Goal: Task Accomplishment & Management: Manage account settings

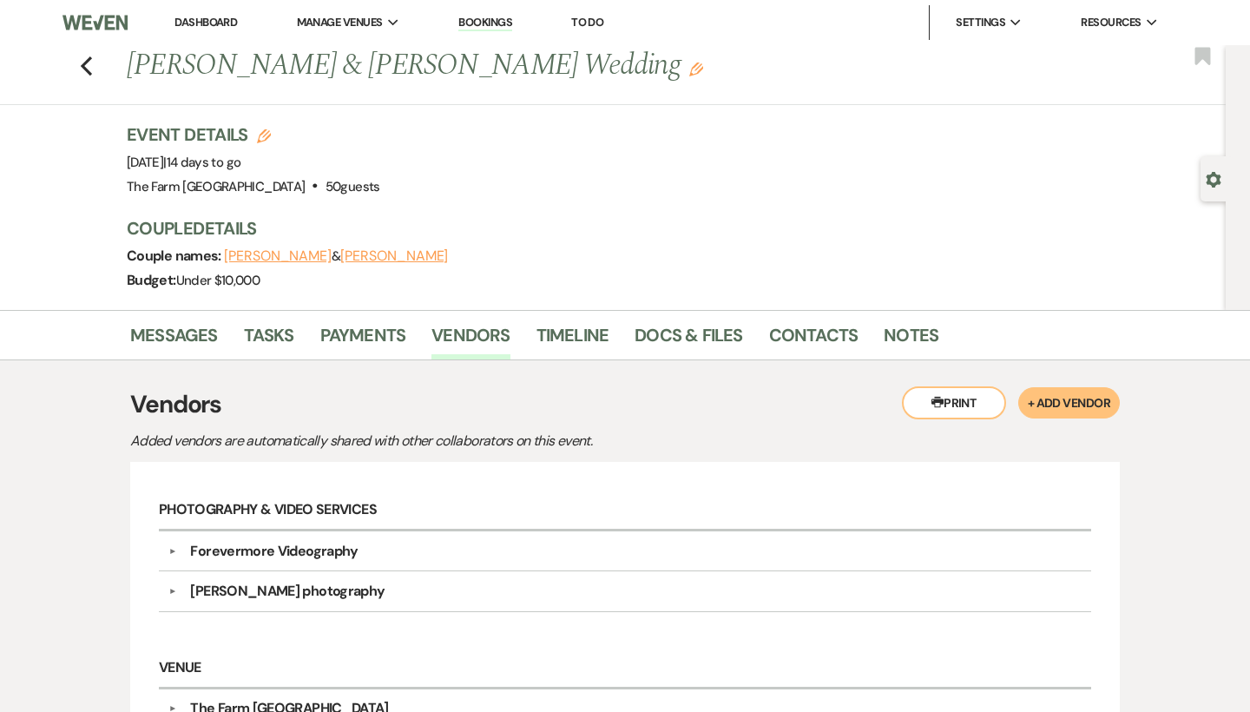
scroll to position [1, 0]
click at [87, 65] on icon "Previous" at bounding box center [86, 65] width 13 height 21
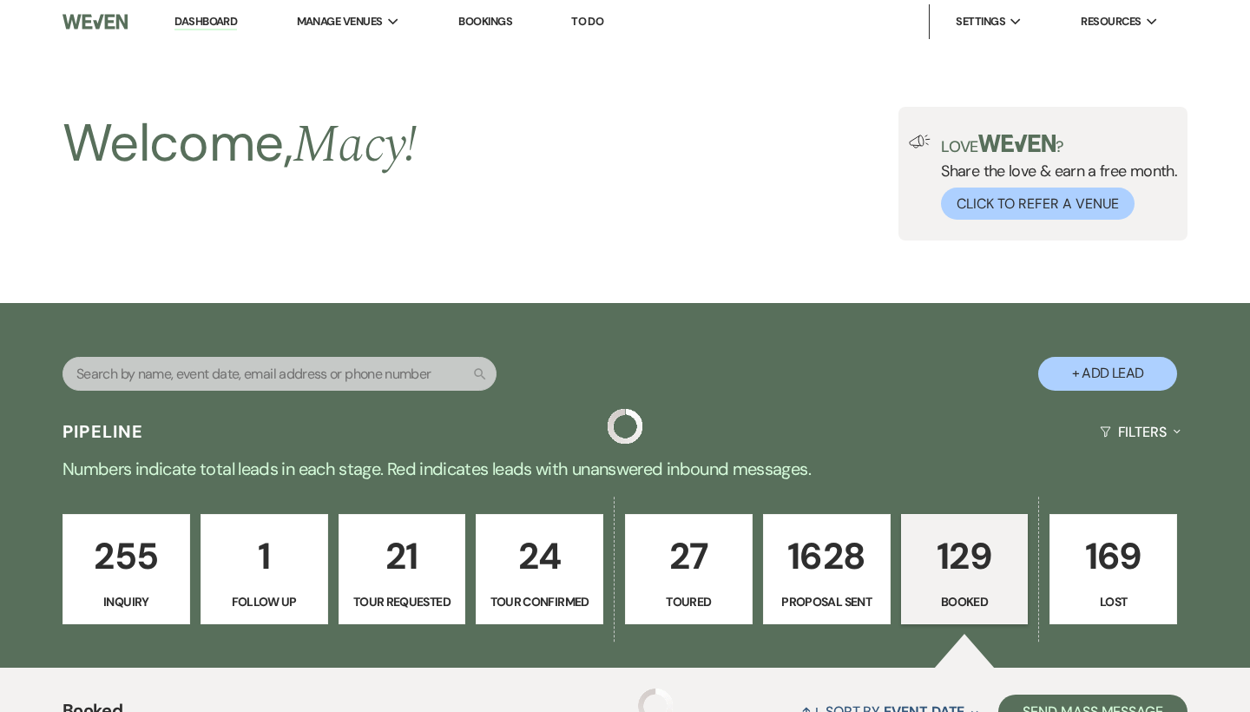
scroll to position [1052, 0]
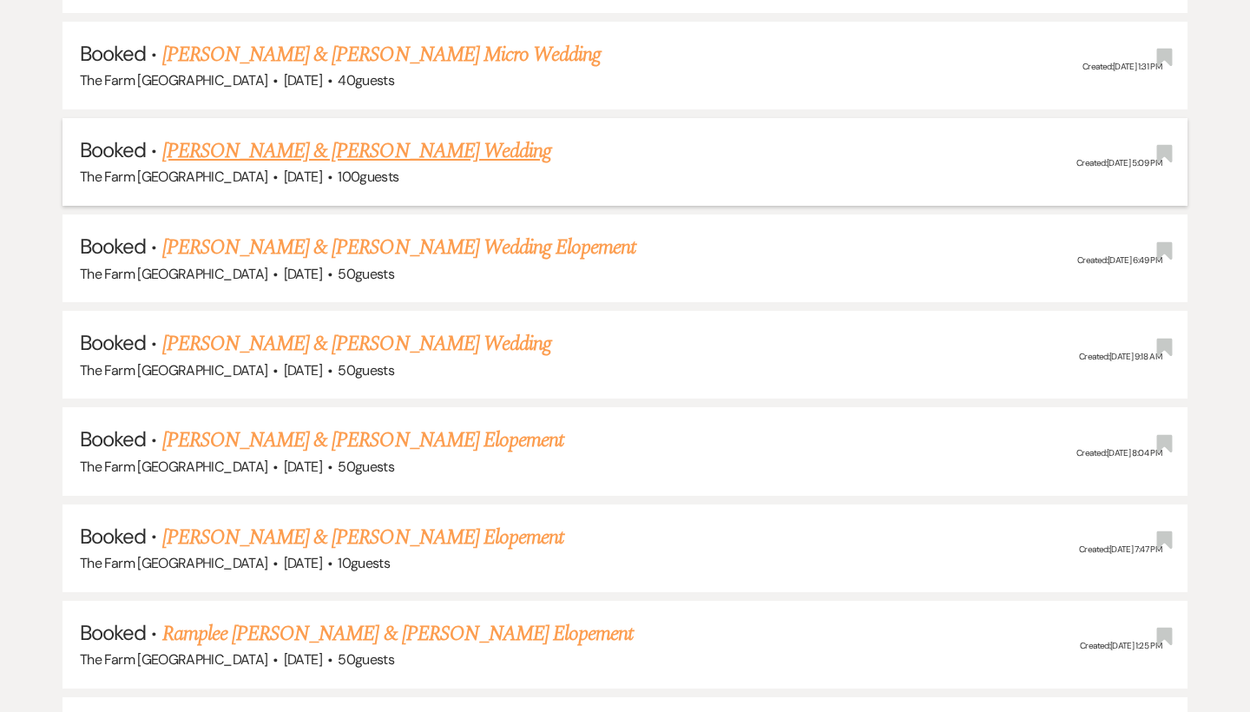
click at [368, 149] on link "[PERSON_NAME] & [PERSON_NAME] Wedding" at bounding box center [356, 150] width 389 height 31
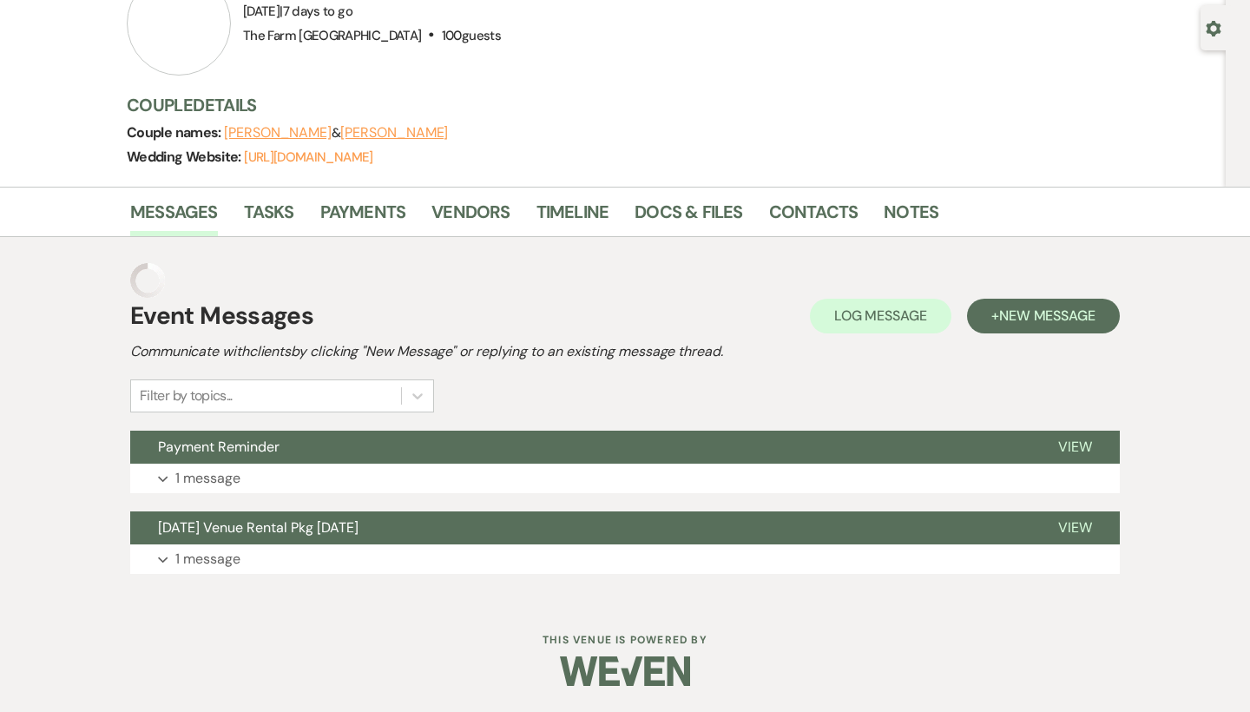
scroll to position [114, 0]
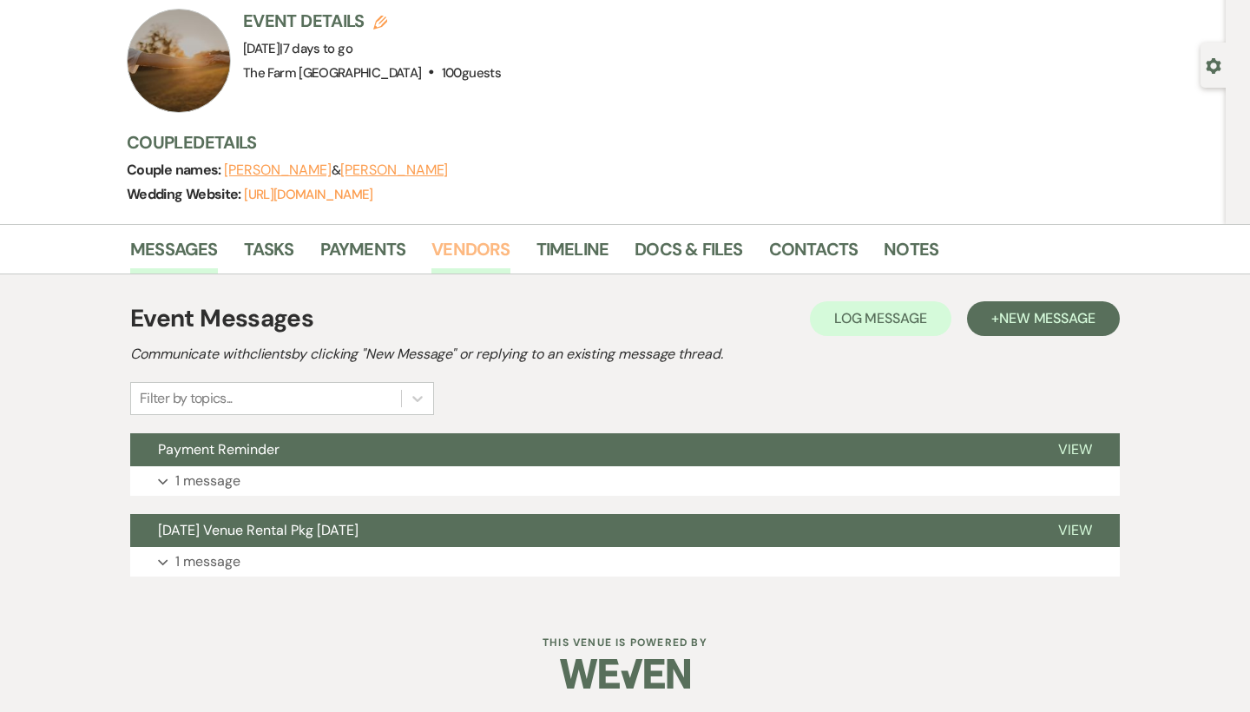
click at [489, 237] on link "Vendors" at bounding box center [470, 254] width 78 height 38
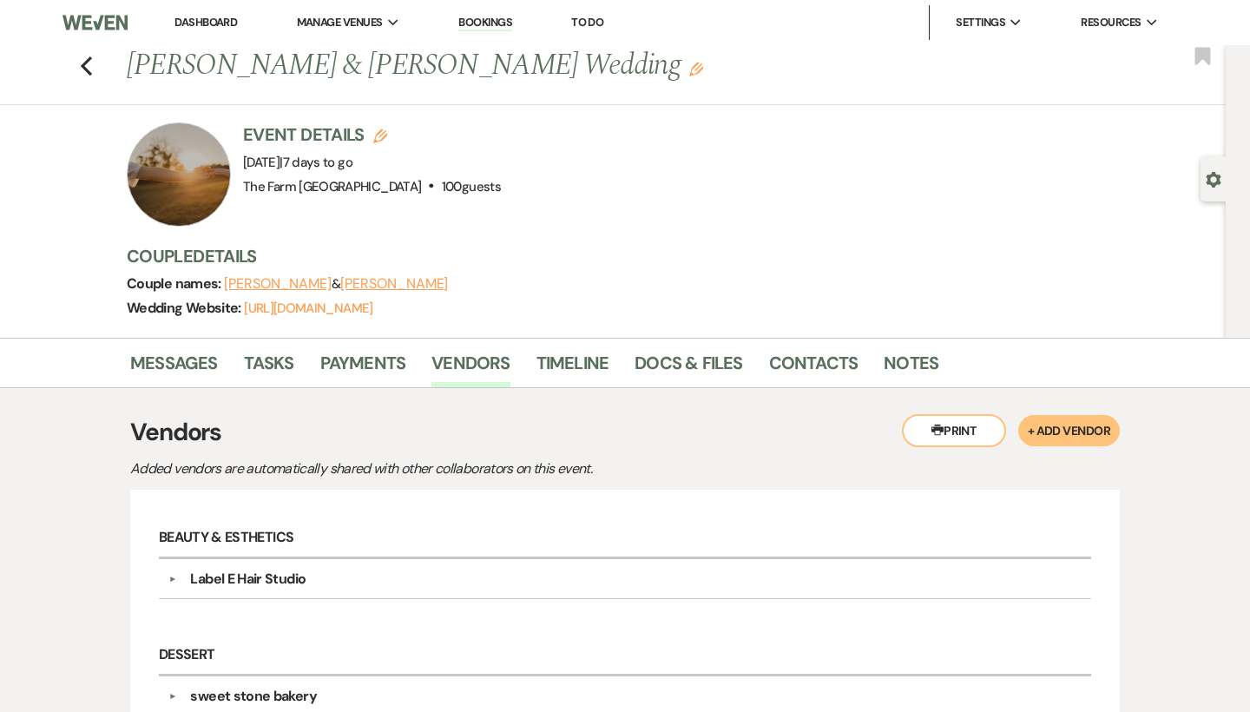
click at [93, 63] on div "Previous [PERSON_NAME] & [PERSON_NAME] Wedding Edit Bookmark" at bounding box center [608, 75] width 1234 height 60
click at [84, 65] on use "button" at bounding box center [86, 65] width 11 height 19
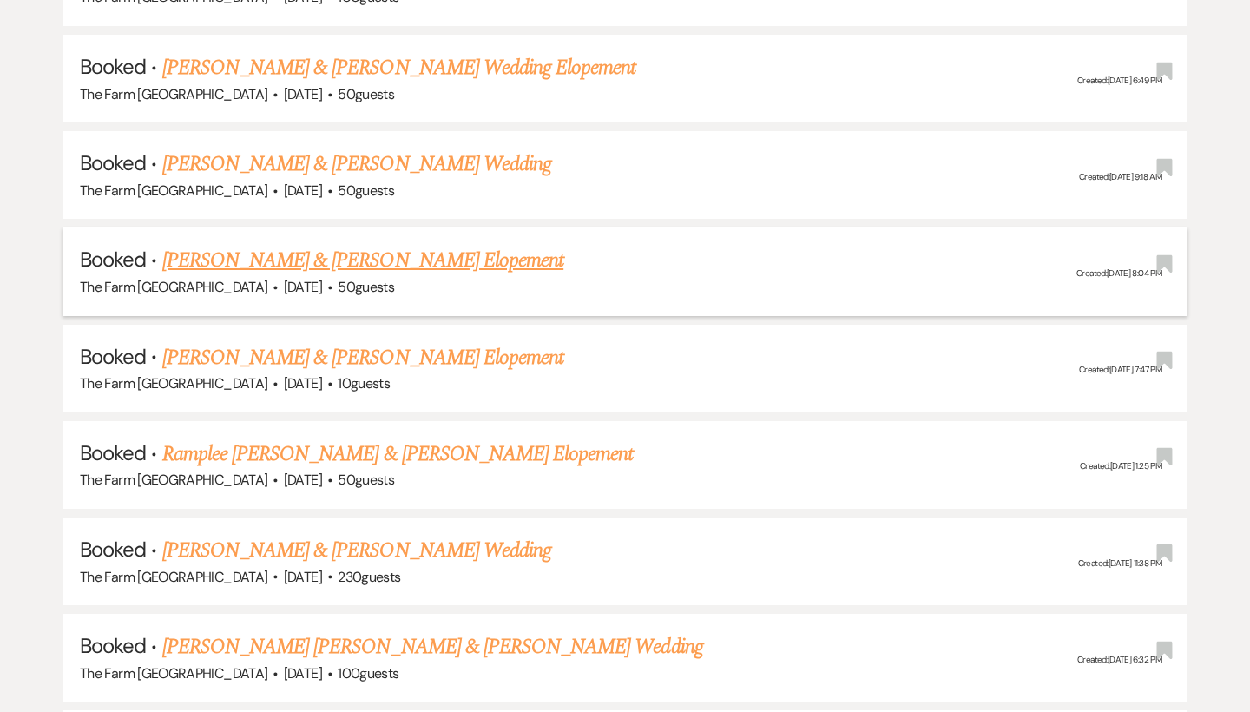
scroll to position [1247, 0]
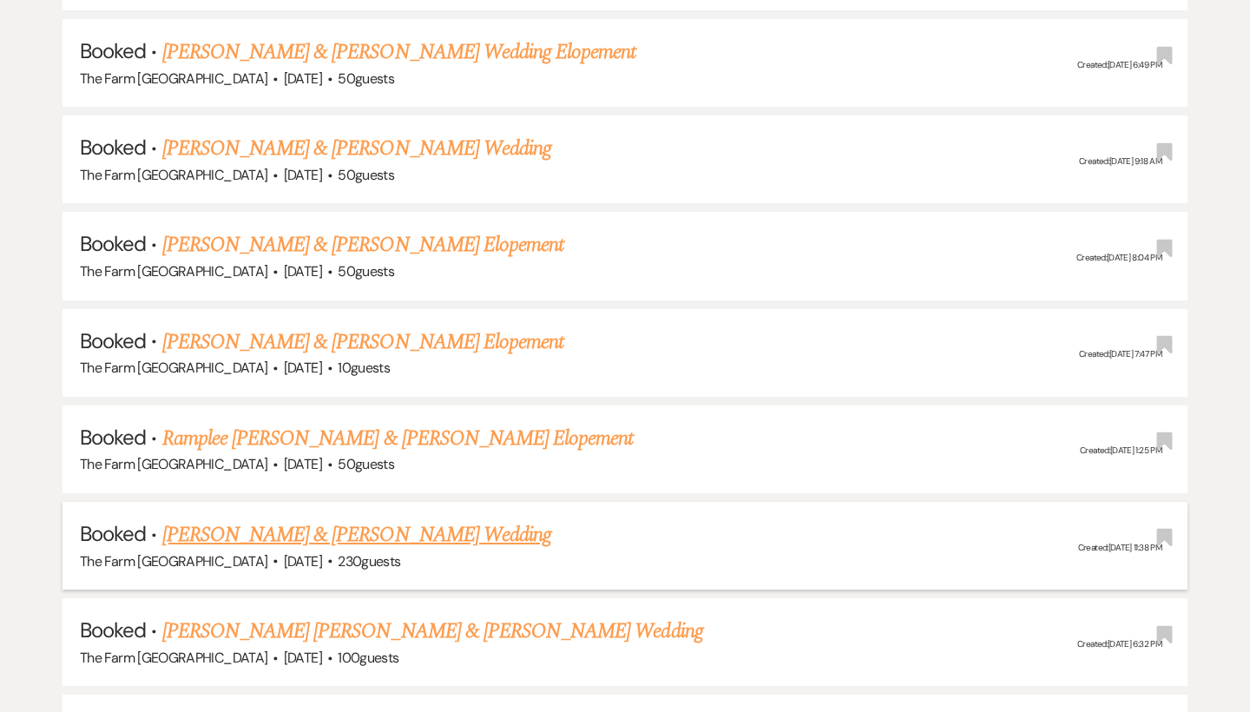
click at [357, 519] on link "[PERSON_NAME] & [PERSON_NAME] Wedding" at bounding box center [356, 534] width 389 height 31
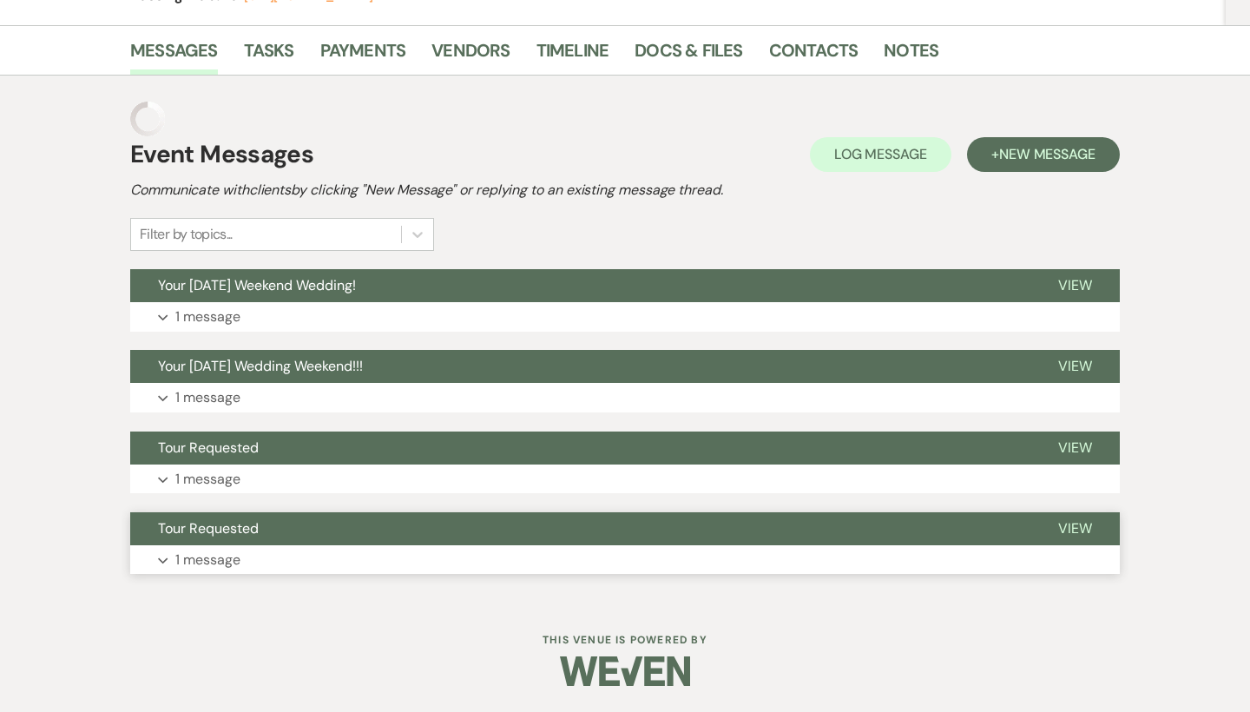
scroll to position [299, 0]
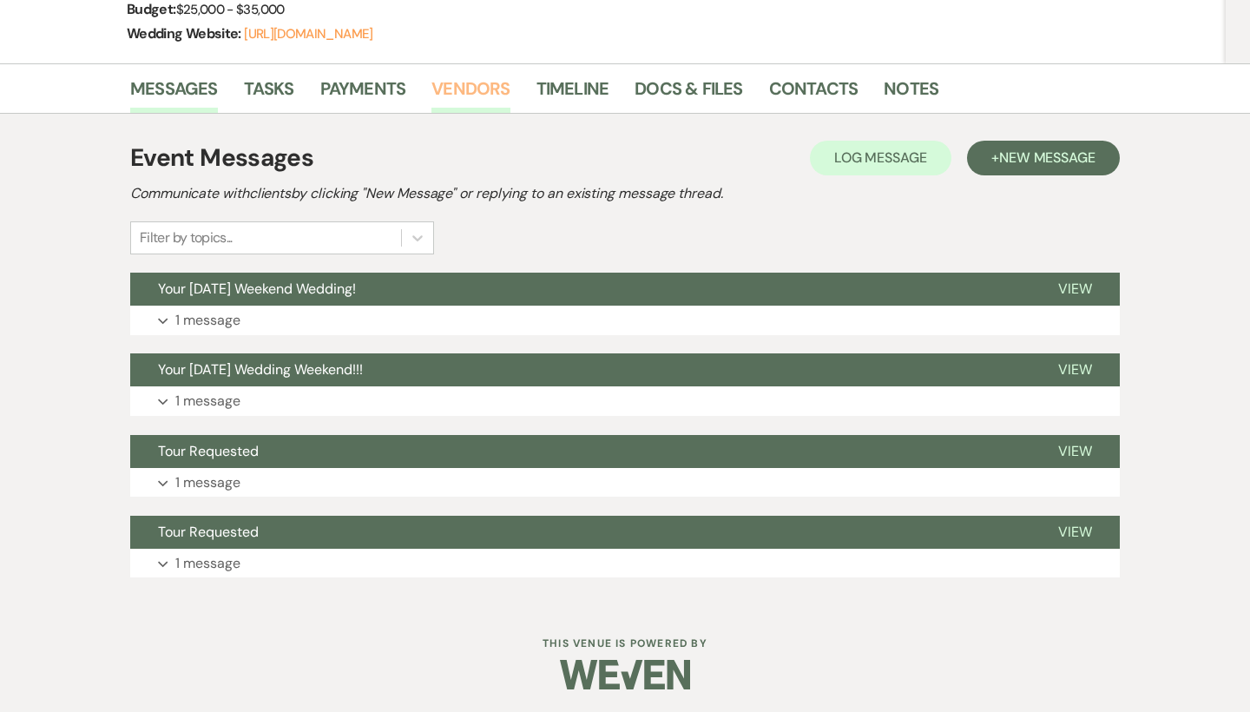
click at [499, 89] on link "Vendors" at bounding box center [470, 94] width 78 height 38
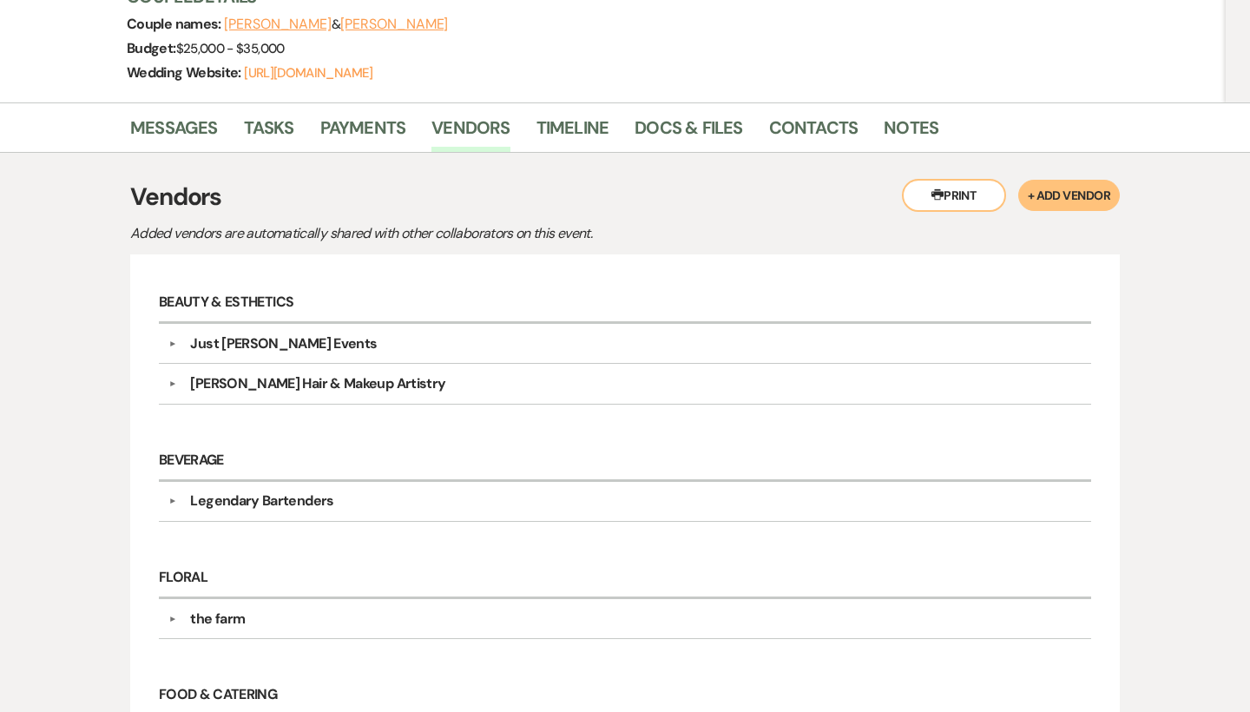
scroll to position [241, 0]
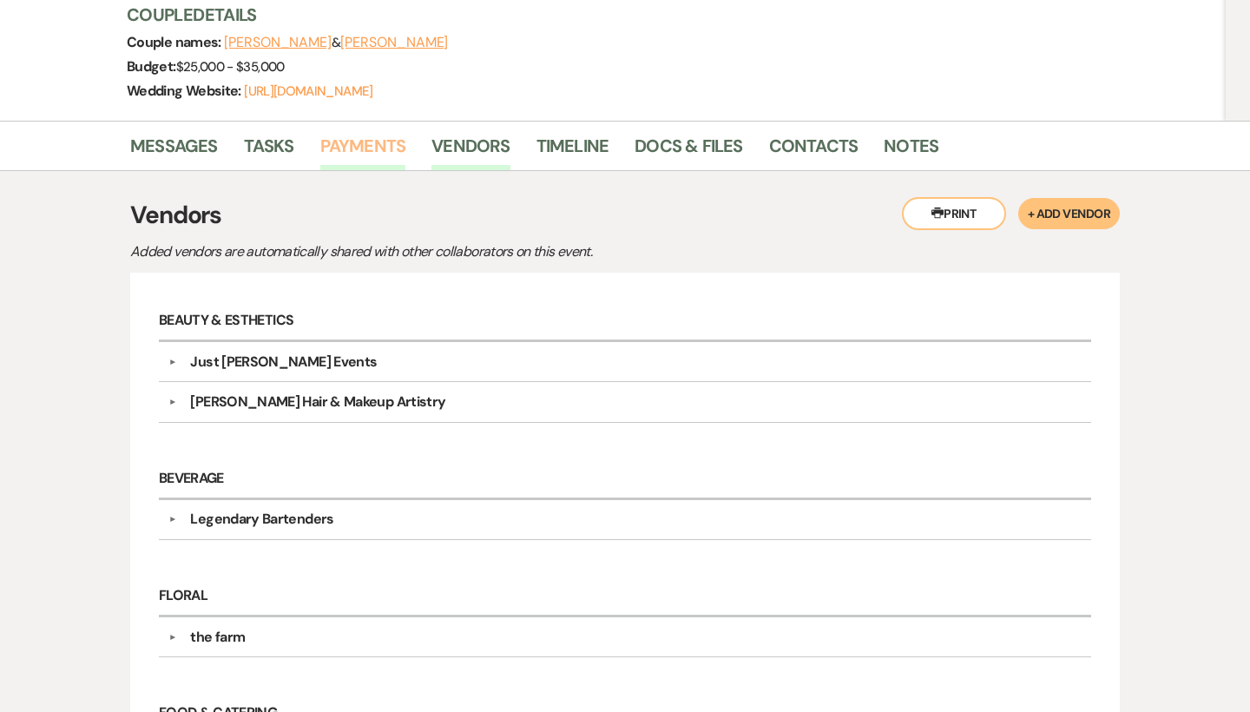
click at [372, 153] on link "Payments" at bounding box center [363, 151] width 86 height 38
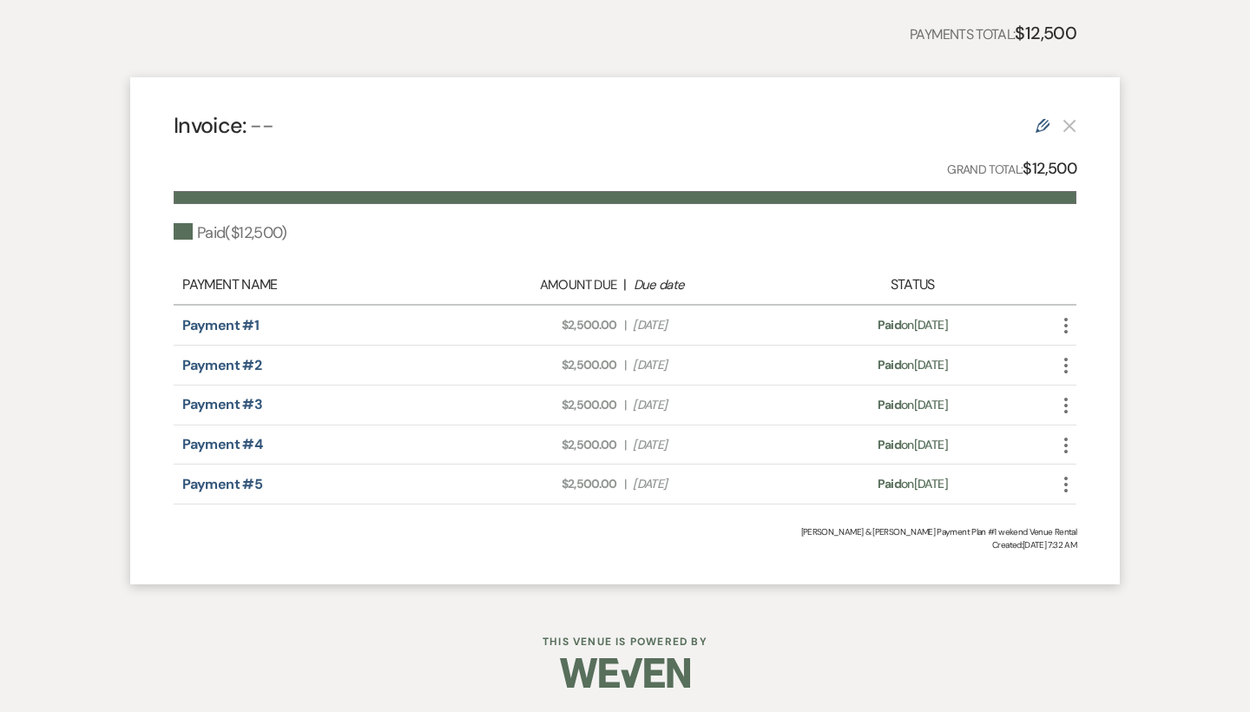
scroll to position [504, 0]
click at [625, 555] on div "Invoice: -- Edit Grand Total: $12,500 Paid ( $12,500 ) Payment Name Amount Due …" at bounding box center [624, 331] width 989 height 507
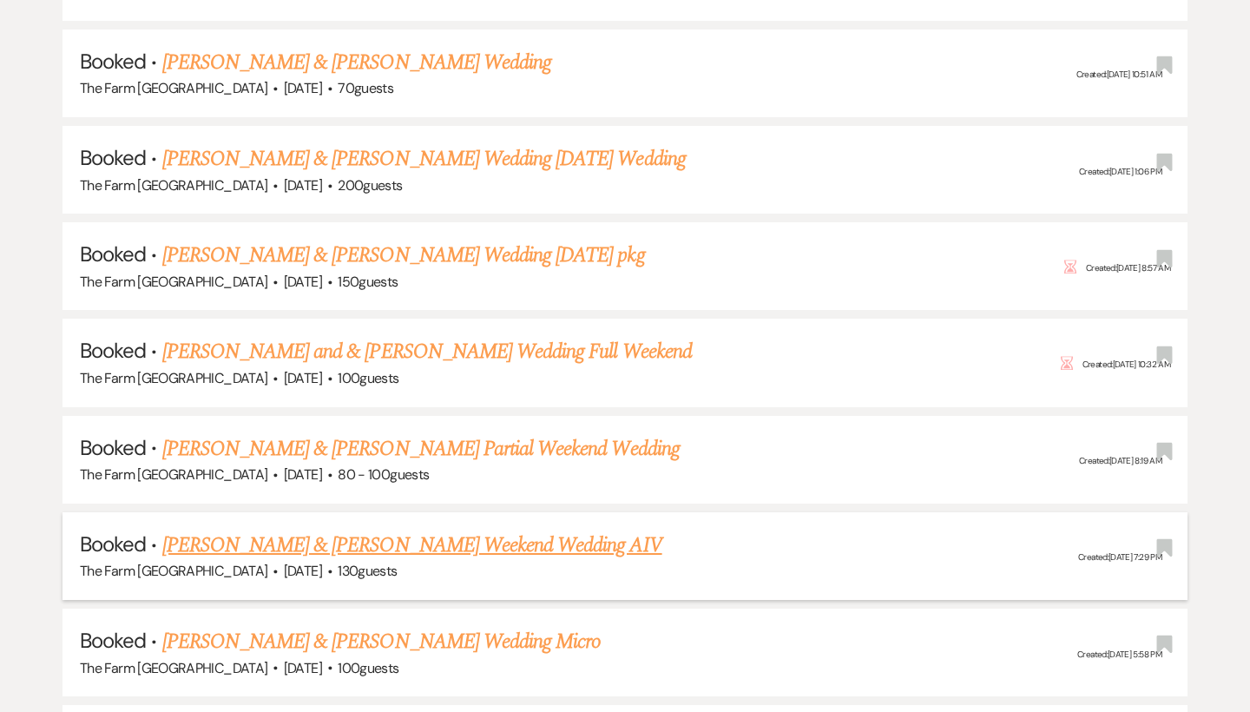
scroll to position [2680, 0]
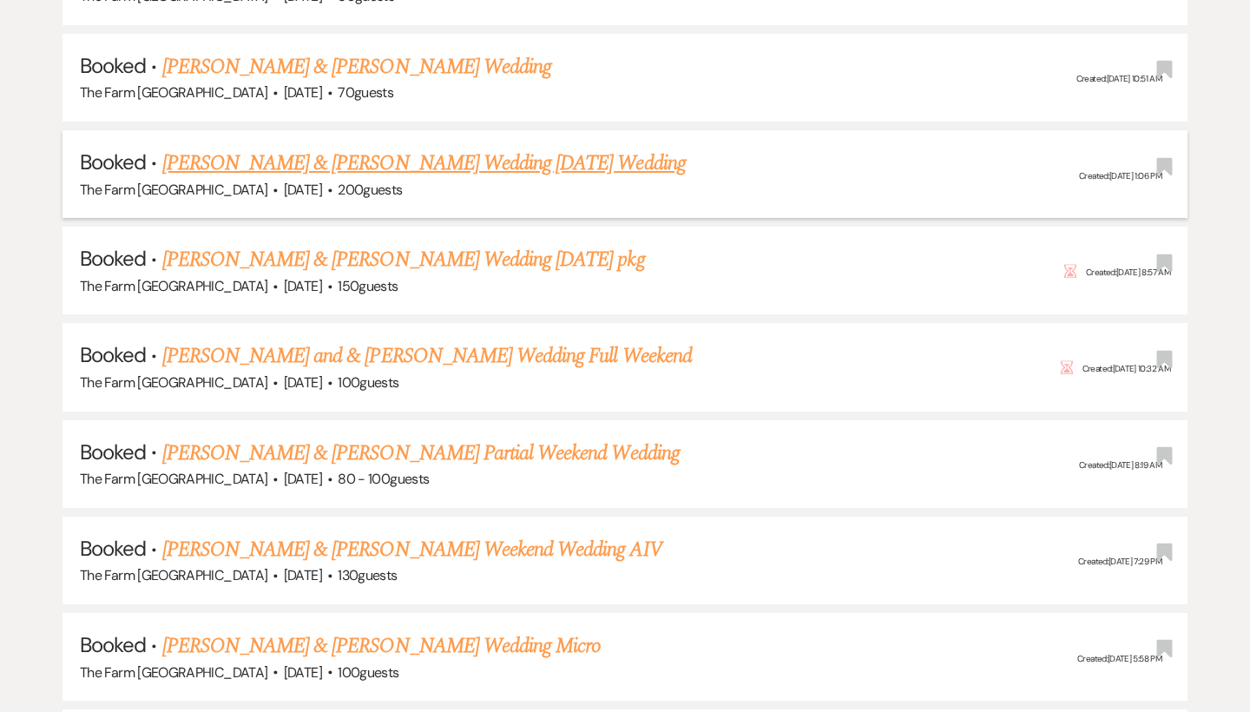
click at [444, 148] on link "[PERSON_NAME] & [PERSON_NAME] Wedding [DATE] Wedding" at bounding box center [423, 163] width 523 height 31
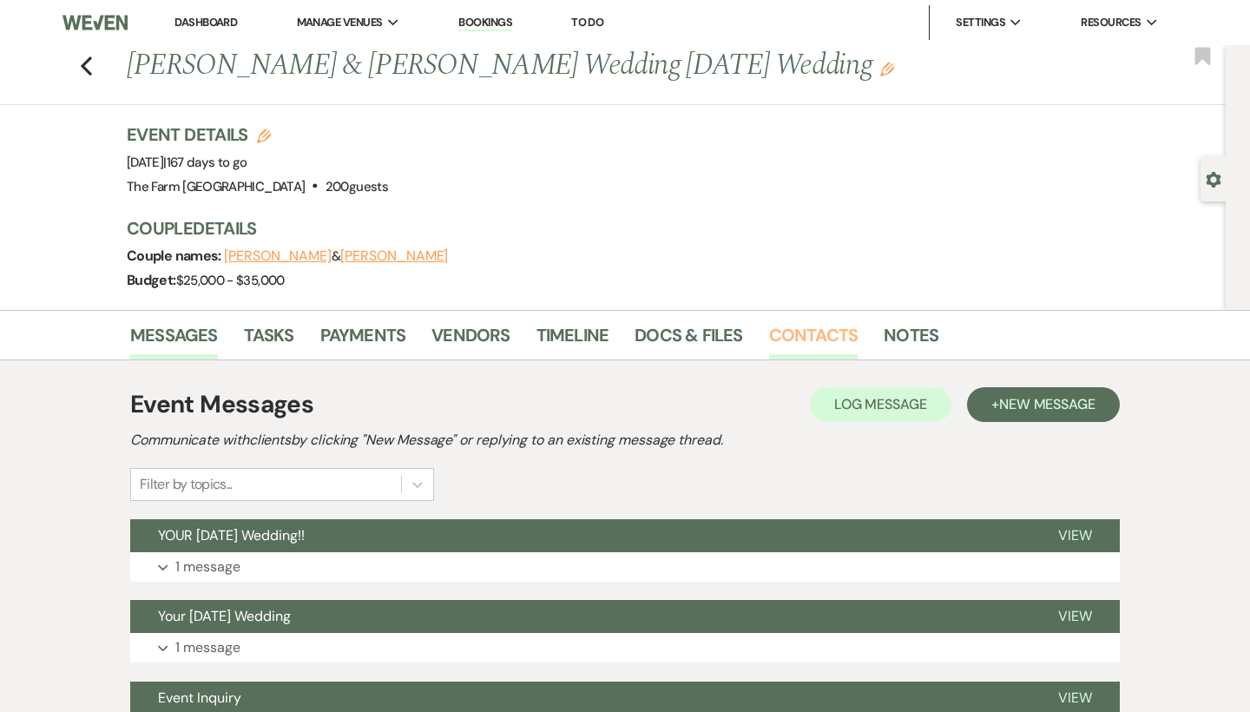
click at [820, 333] on link "Contacts" at bounding box center [813, 340] width 89 height 38
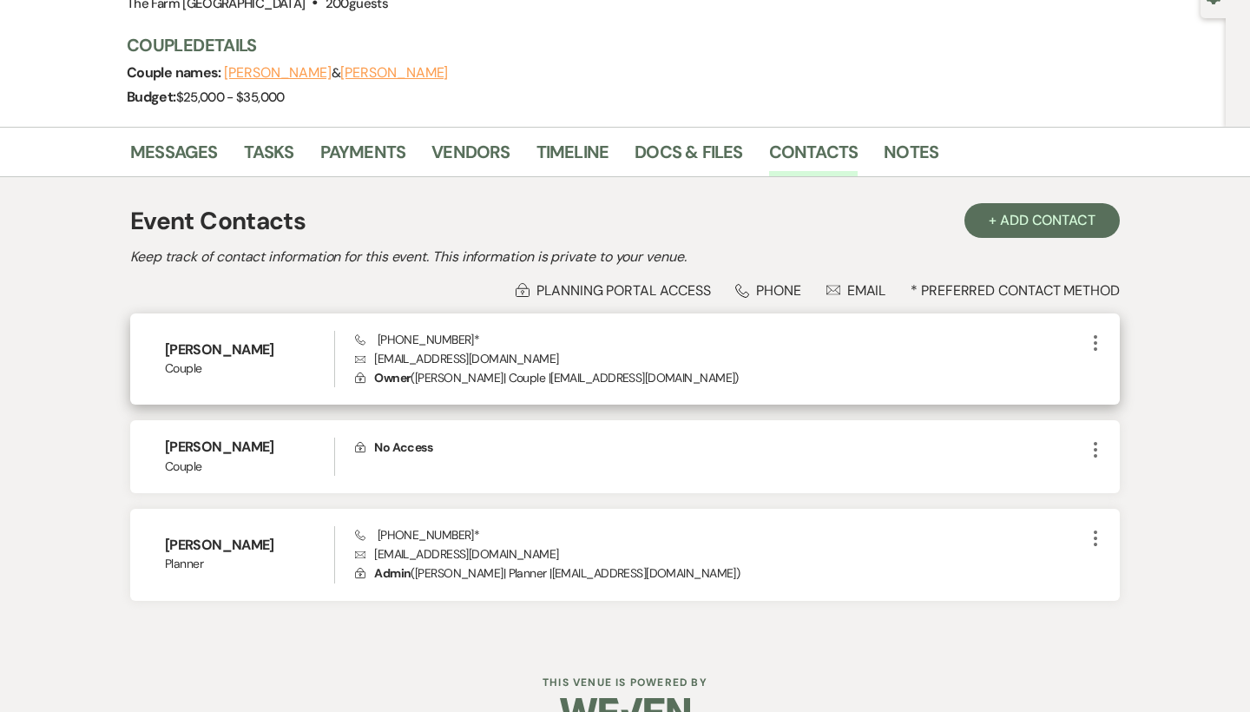
scroll to position [189, 0]
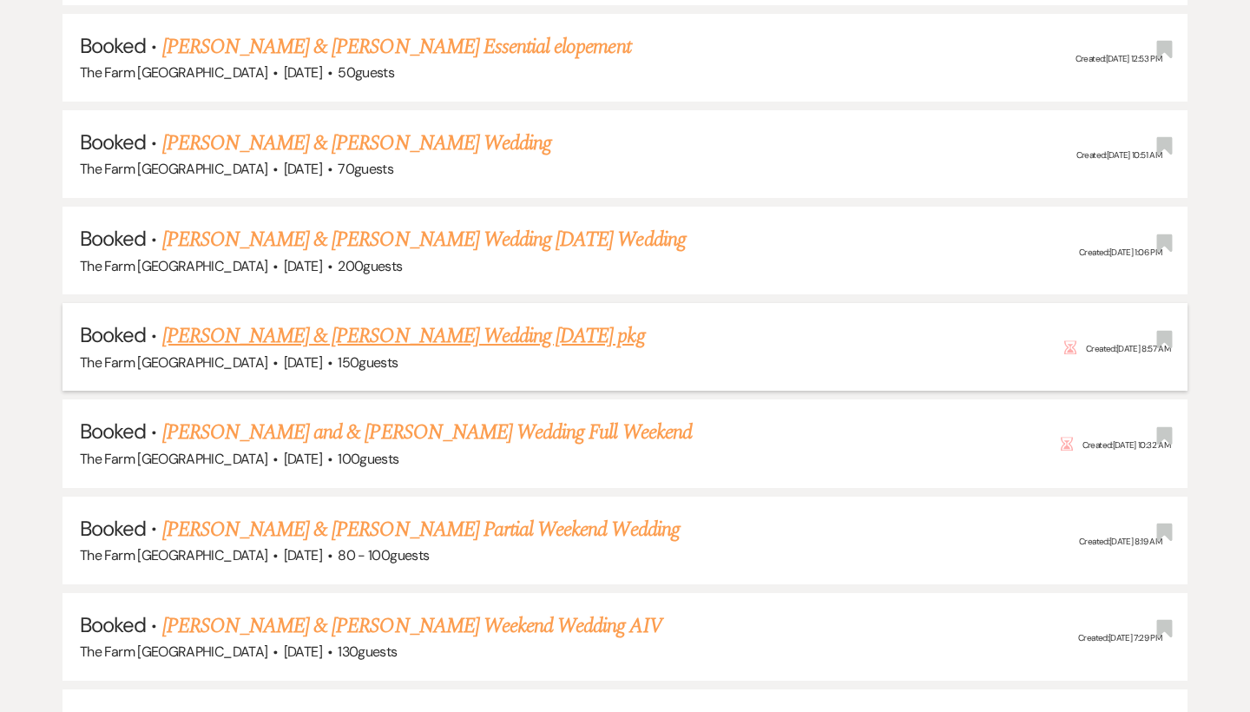
scroll to position [2586, 0]
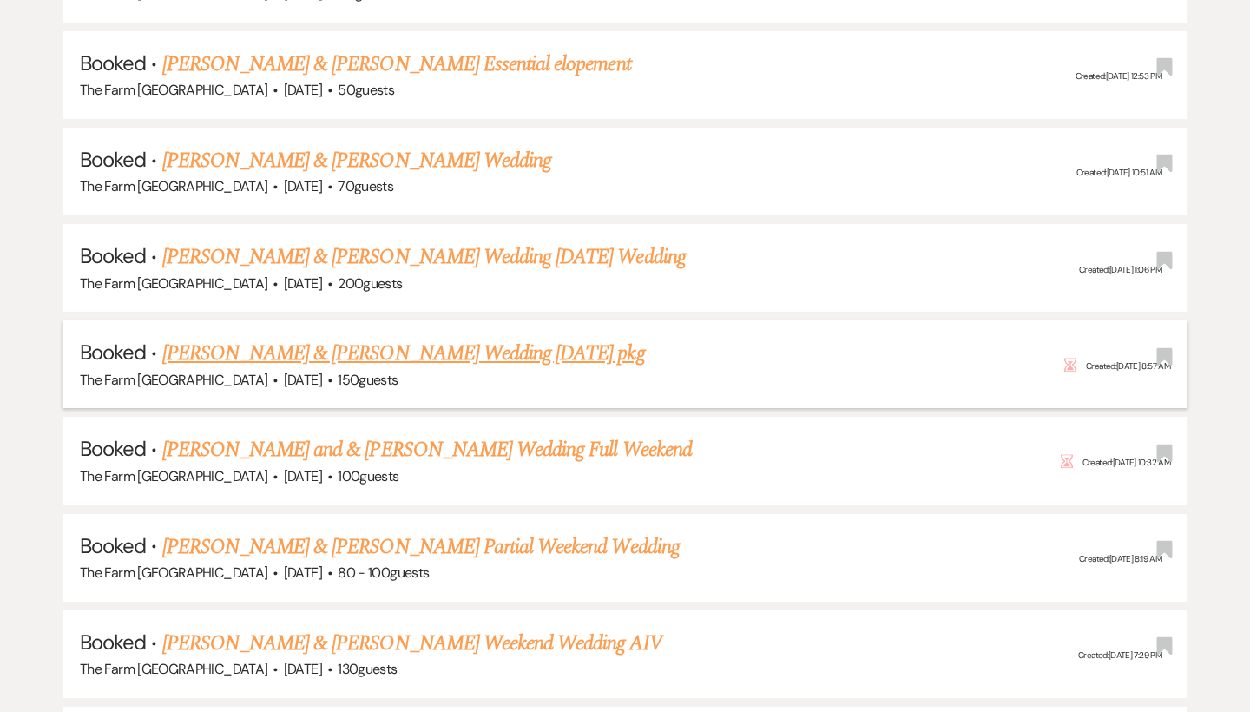
click at [424, 338] on link "[PERSON_NAME] & [PERSON_NAME] Wedding [DATE] pkg" at bounding box center [403, 353] width 483 height 31
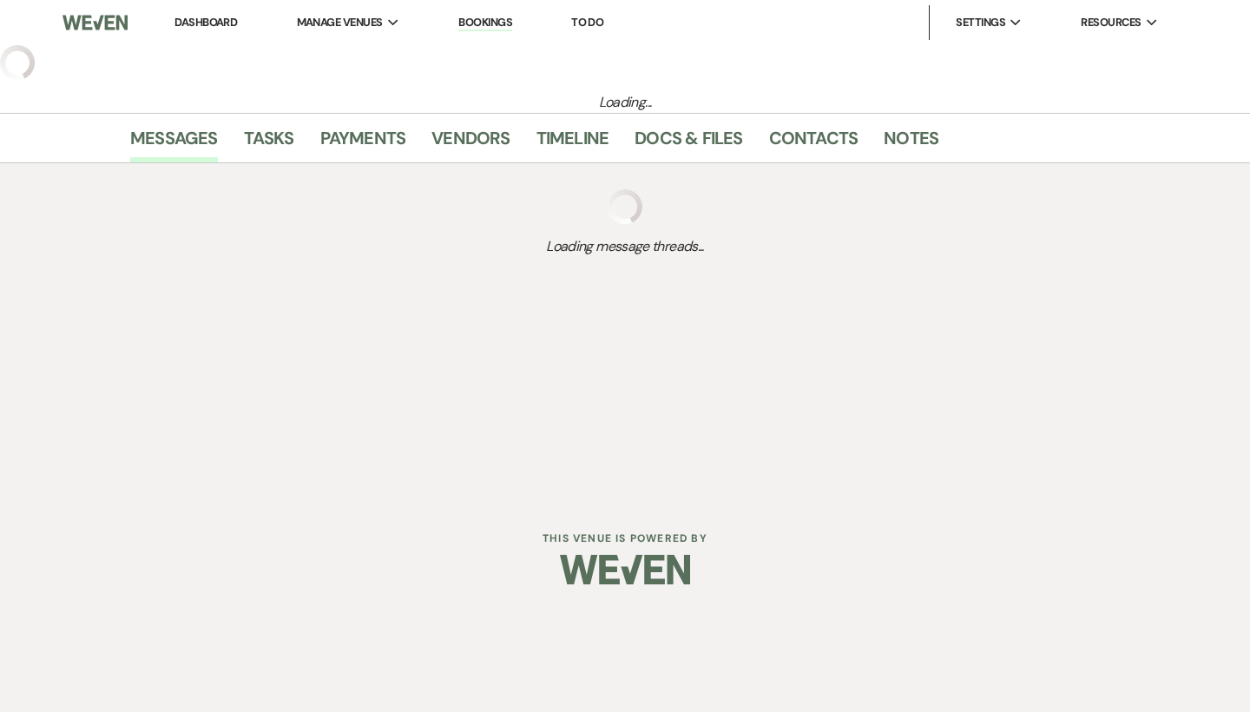
select select "5"
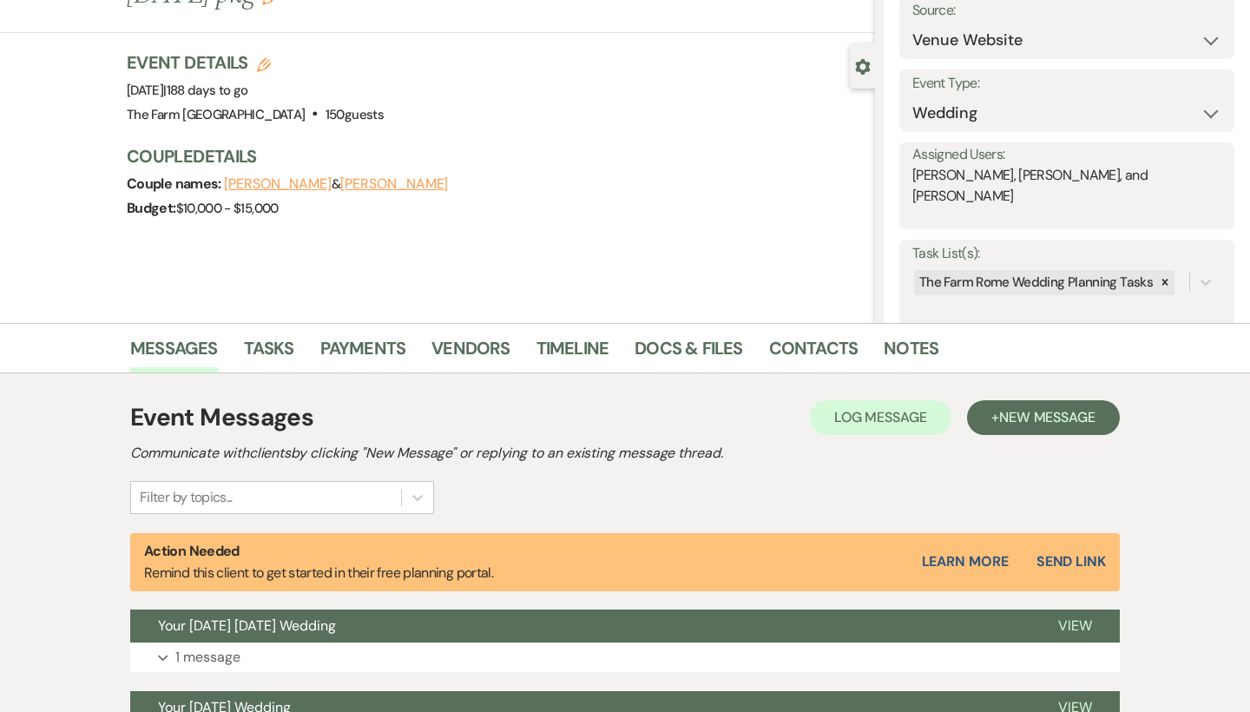
scroll to position [141, 0]
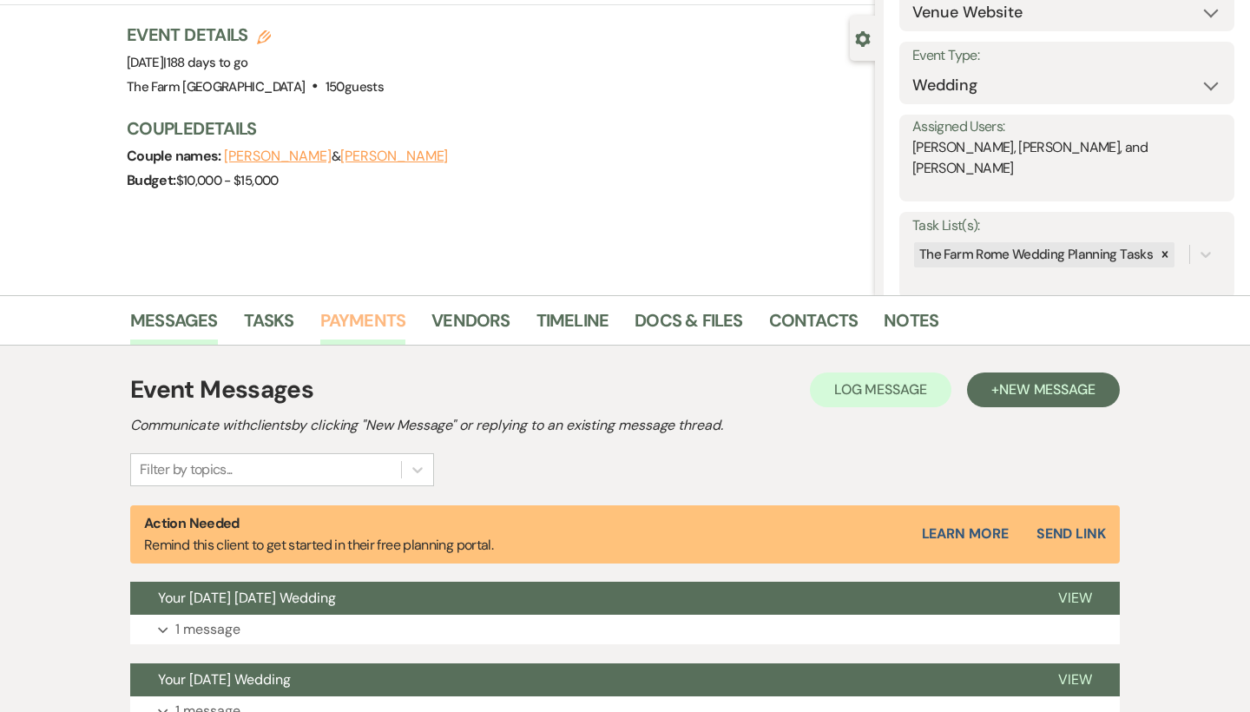
click at [400, 314] on link "Payments" at bounding box center [363, 325] width 86 height 38
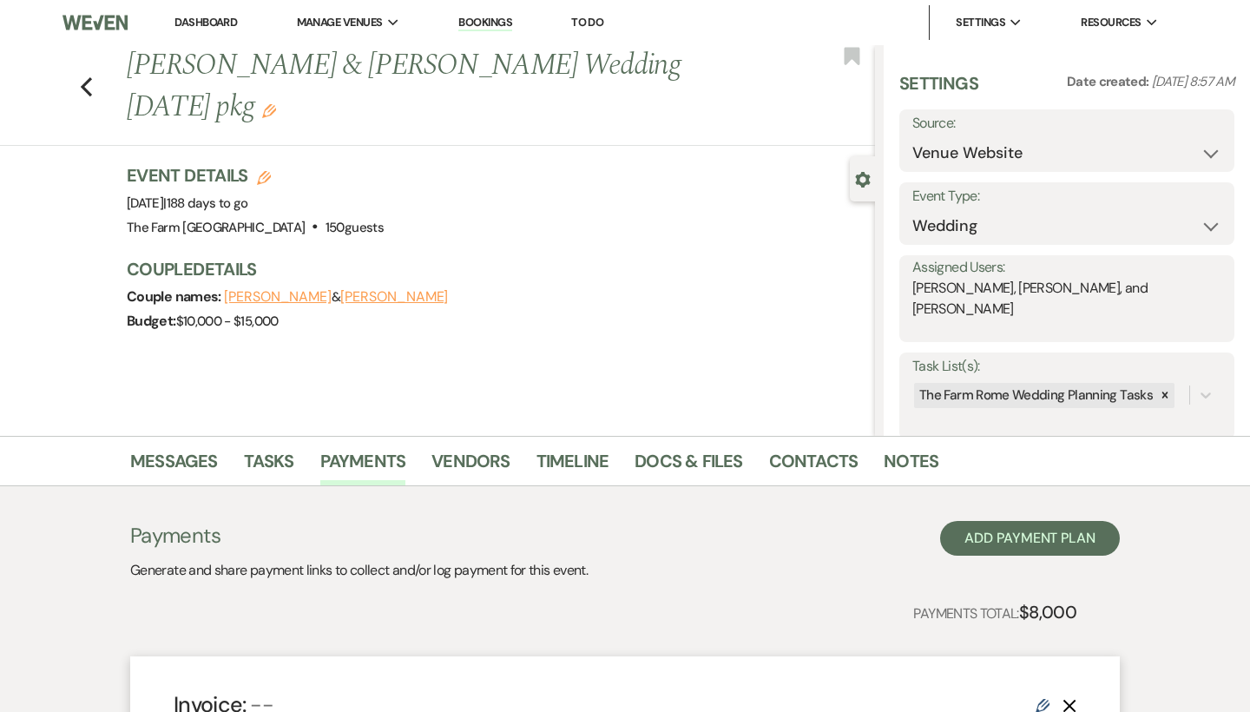
click at [738, 285] on div "Couple names: [PERSON_NAME] & [PERSON_NAME]" at bounding box center [492, 297] width 731 height 24
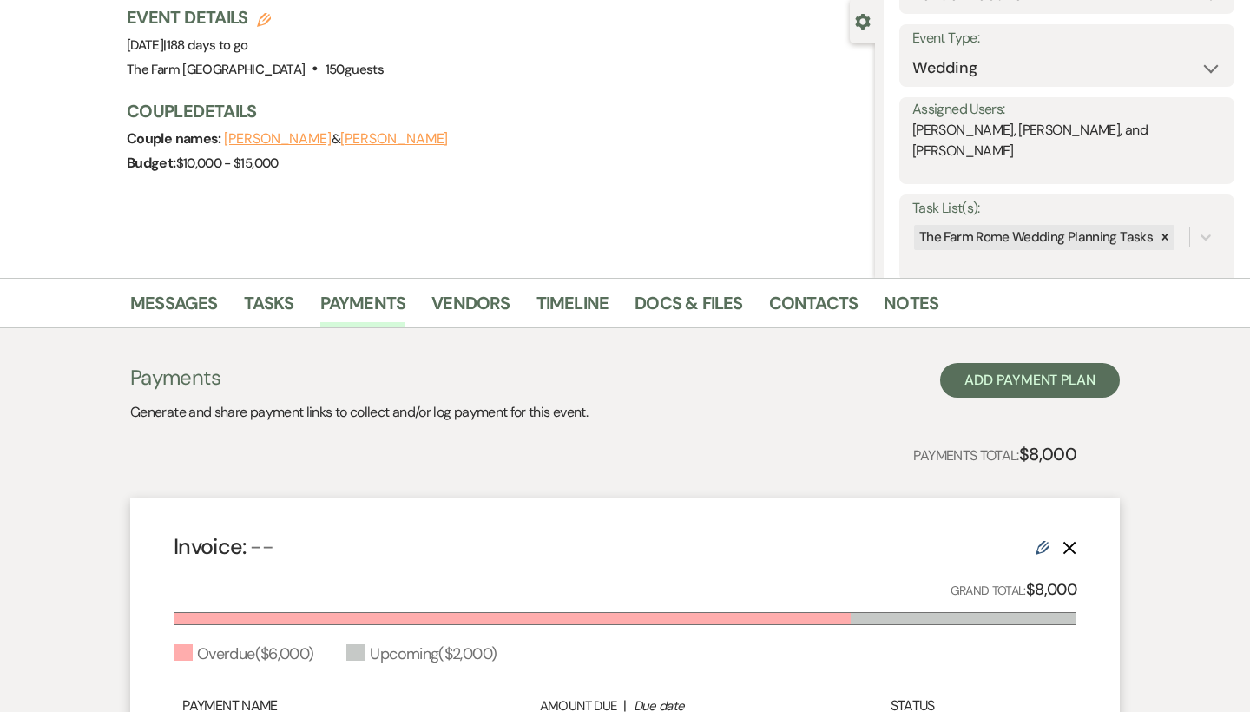
scroll to position [139, 0]
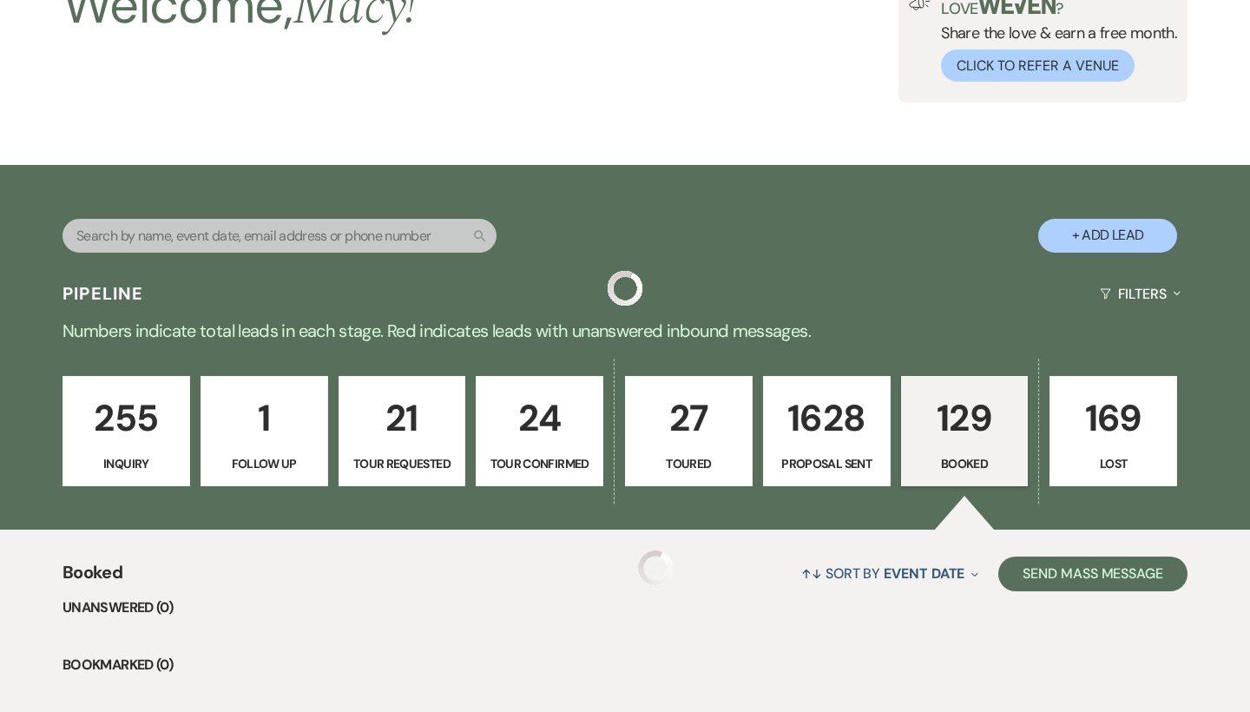
scroll to position [2586, 0]
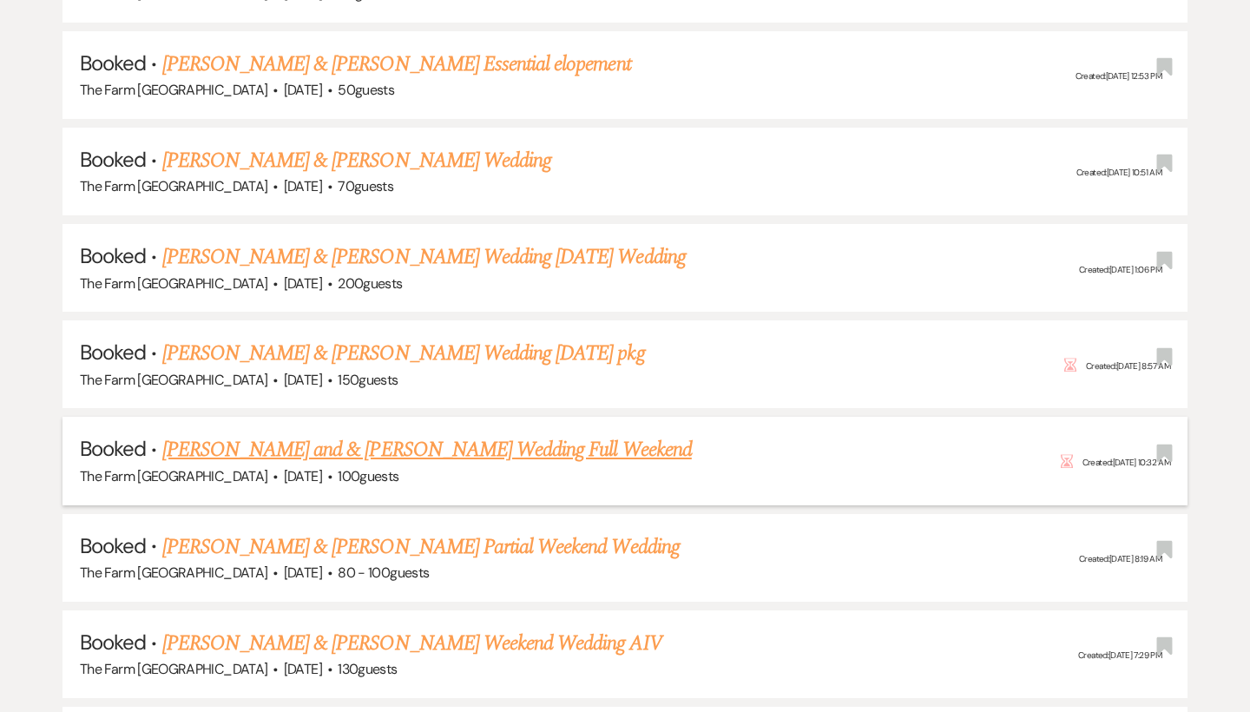
click at [440, 434] on link "[PERSON_NAME] and & [PERSON_NAME] Wedding Full Weekend" at bounding box center [426, 449] width 529 height 31
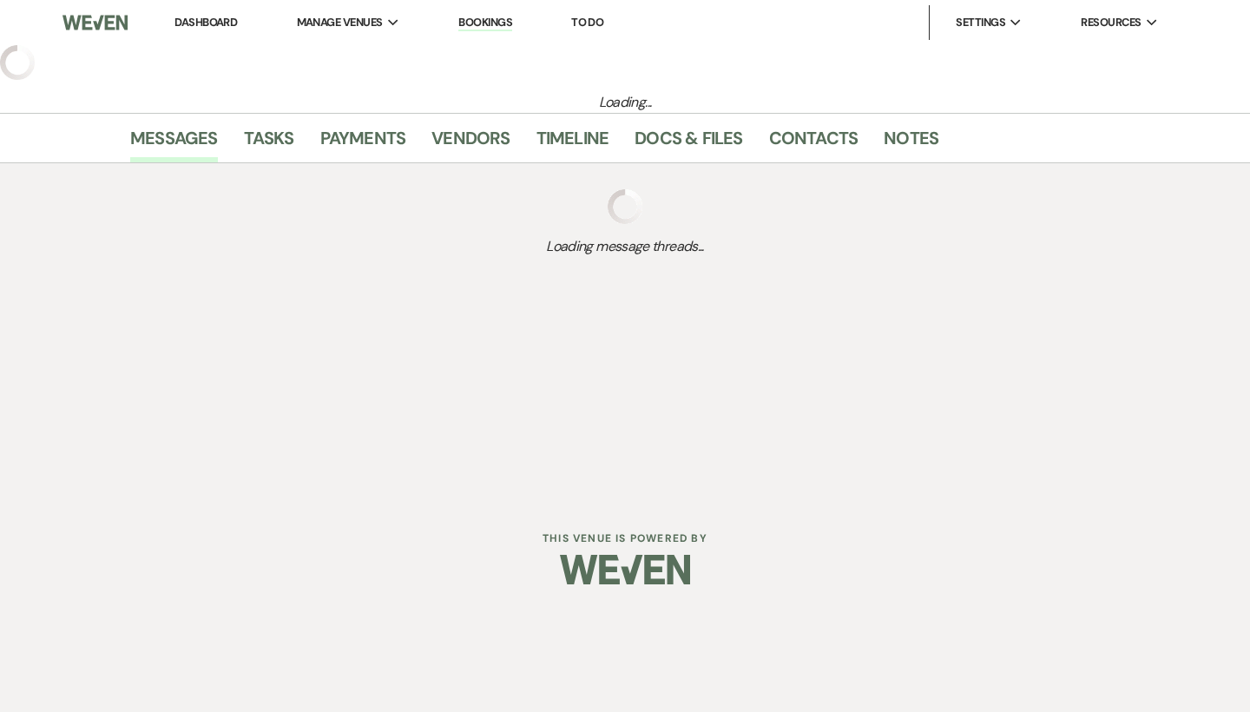
select select "5"
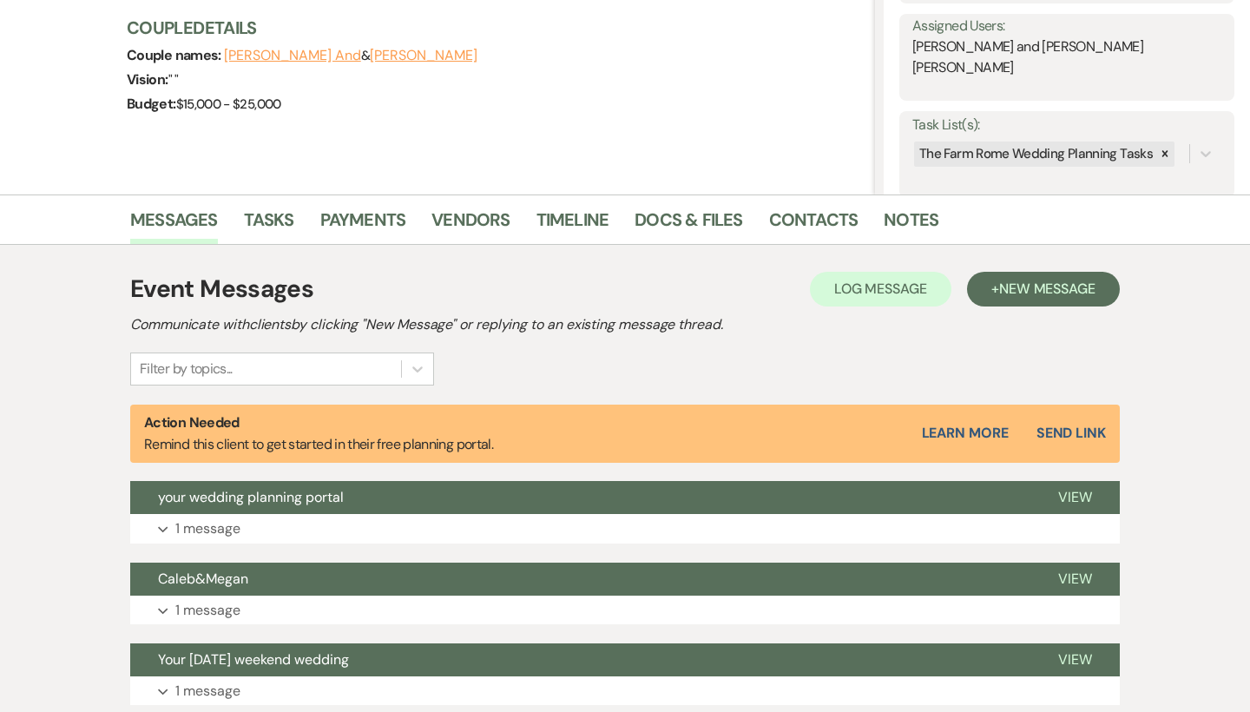
scroll to position [250, 0]
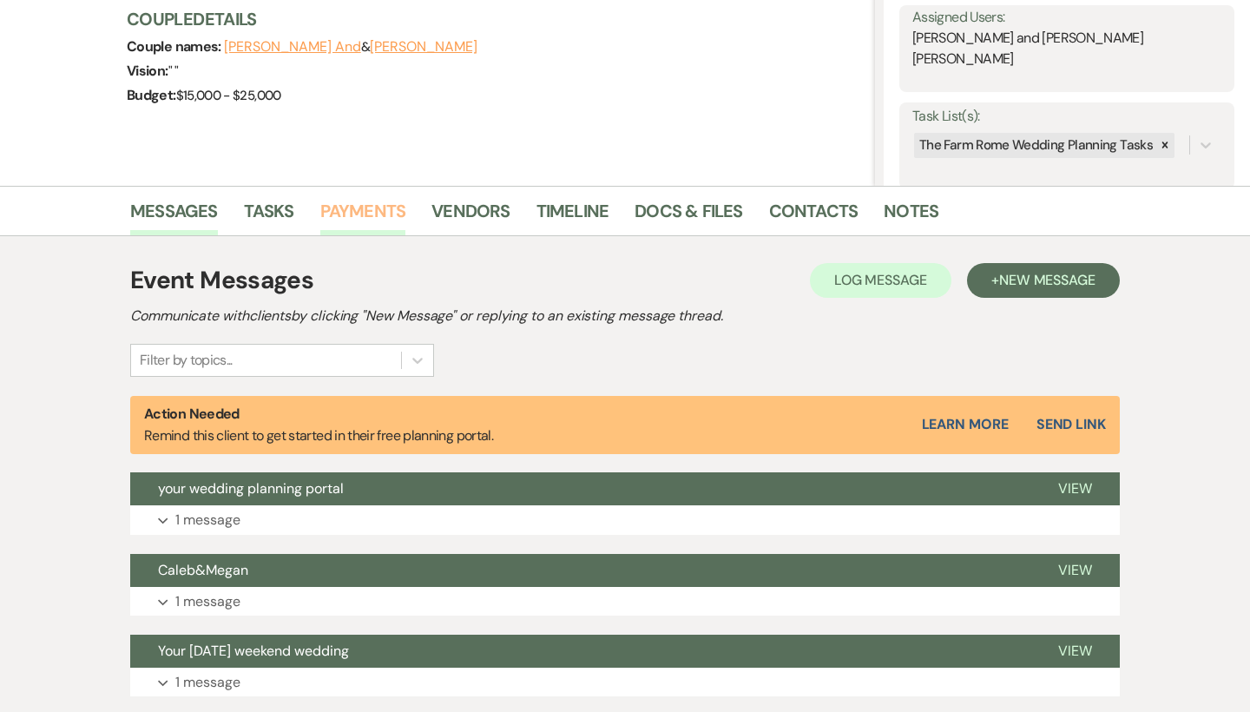
click at [398, 212] on link "Payments" at bounding box center [363, 216] width 86 height 38
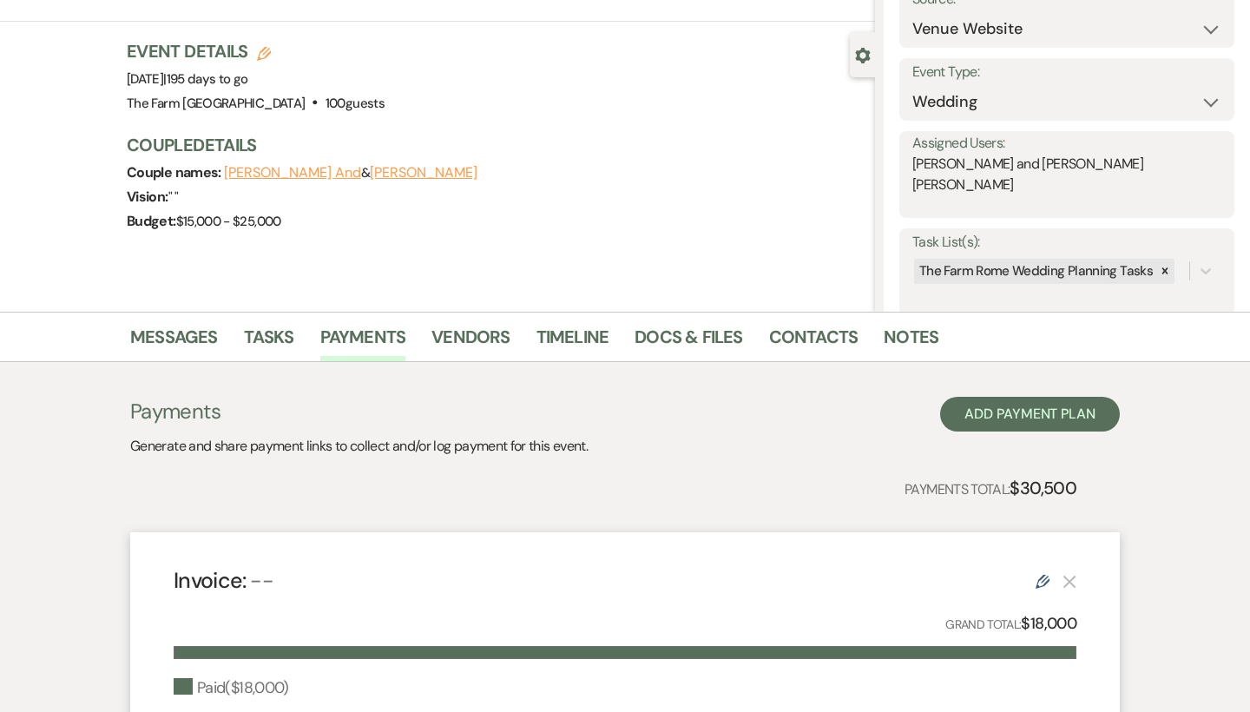
scroll to position [124, 0]
click at [792, 342] on link "Contacts" at bounding box center [813, 342] width 89 height 38
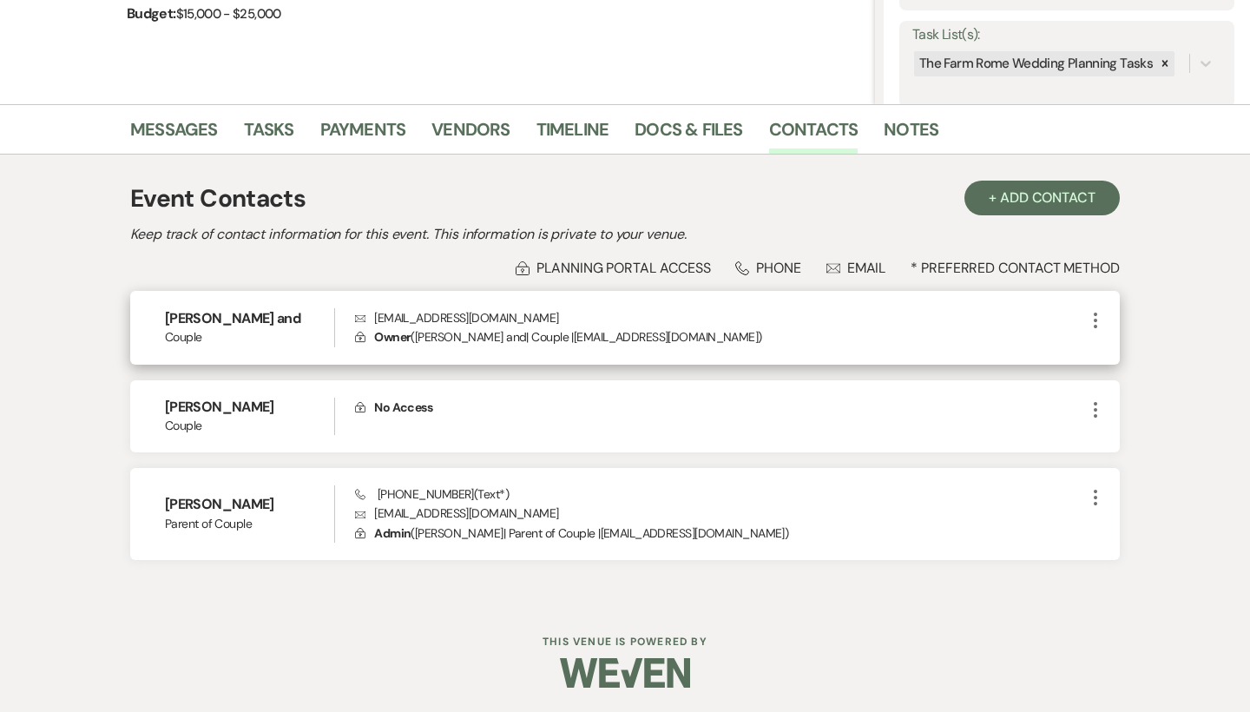
scroll to position [331, 0]
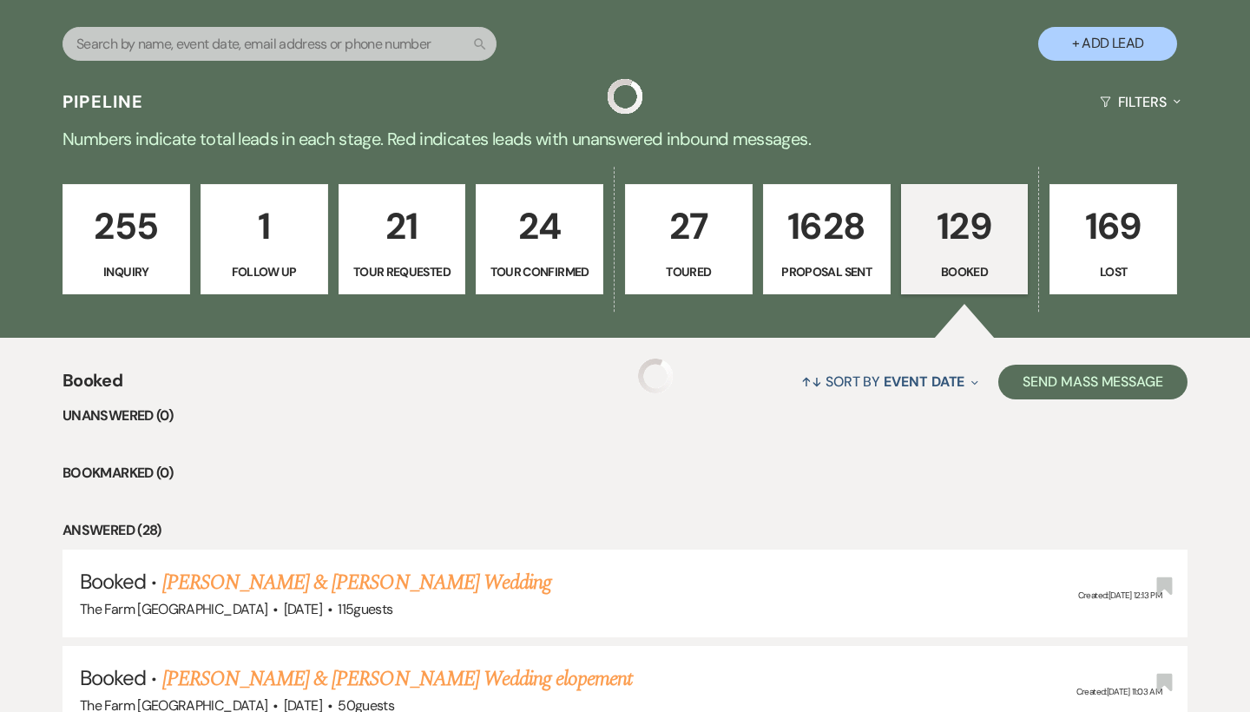
scroll to position [2586, 0]
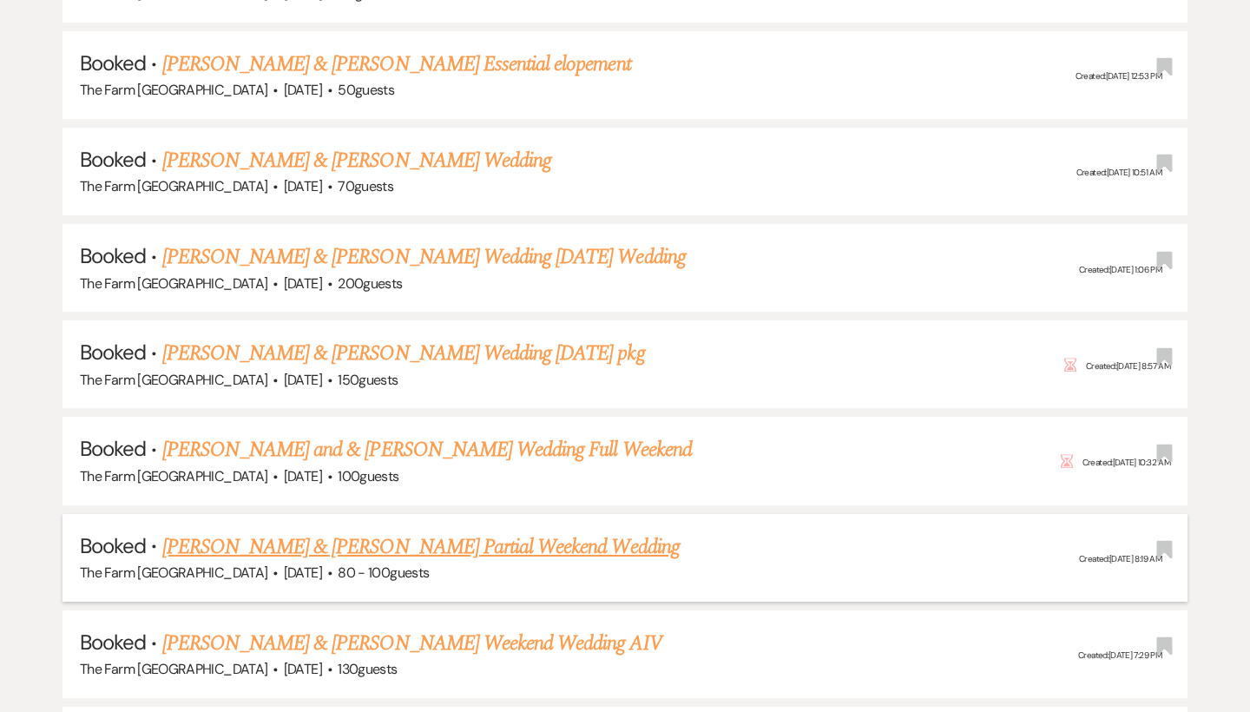
click at [494, 531] on link "[PERSON_NAME] & [PERSON_NAME] Partial Weekend Wedding" at bounding box center [420, 546] width 517 height 31
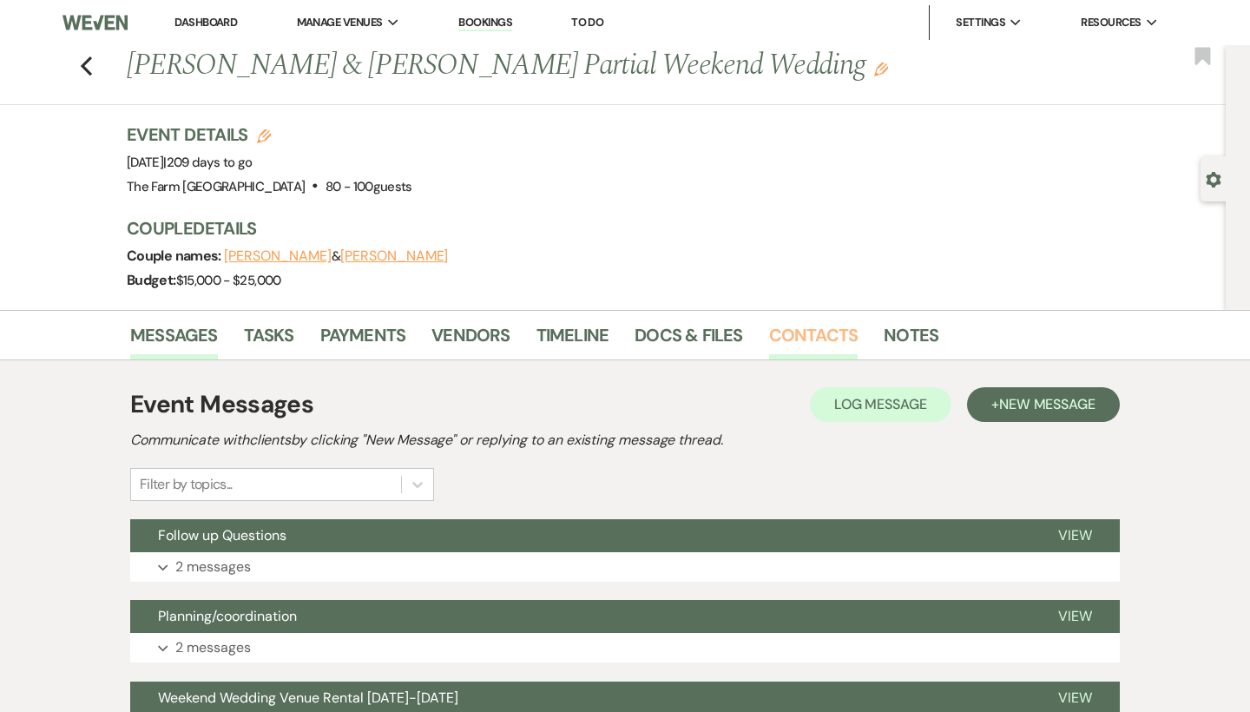
click at [817, 335] on link "Contacts" at bounding box center [813, 340] width 89 height 38
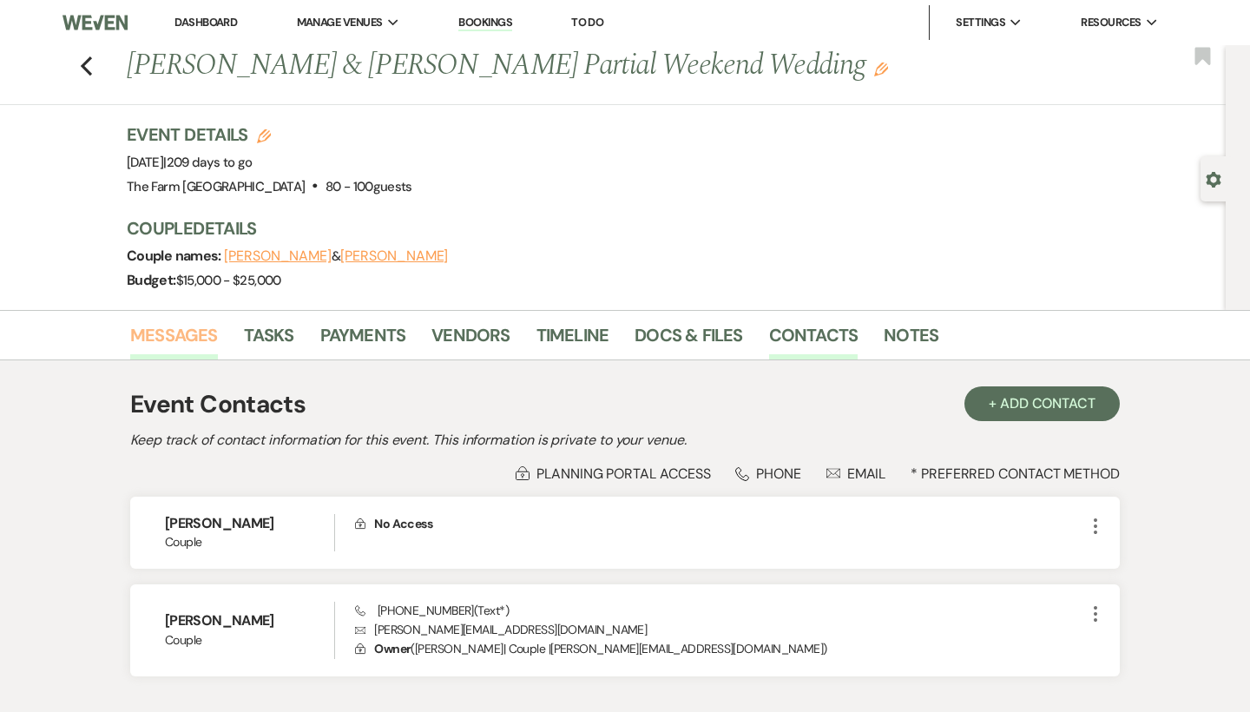
click at [181, 331] on link "Messages" at bounding box center [174, 340] width 88 height 38
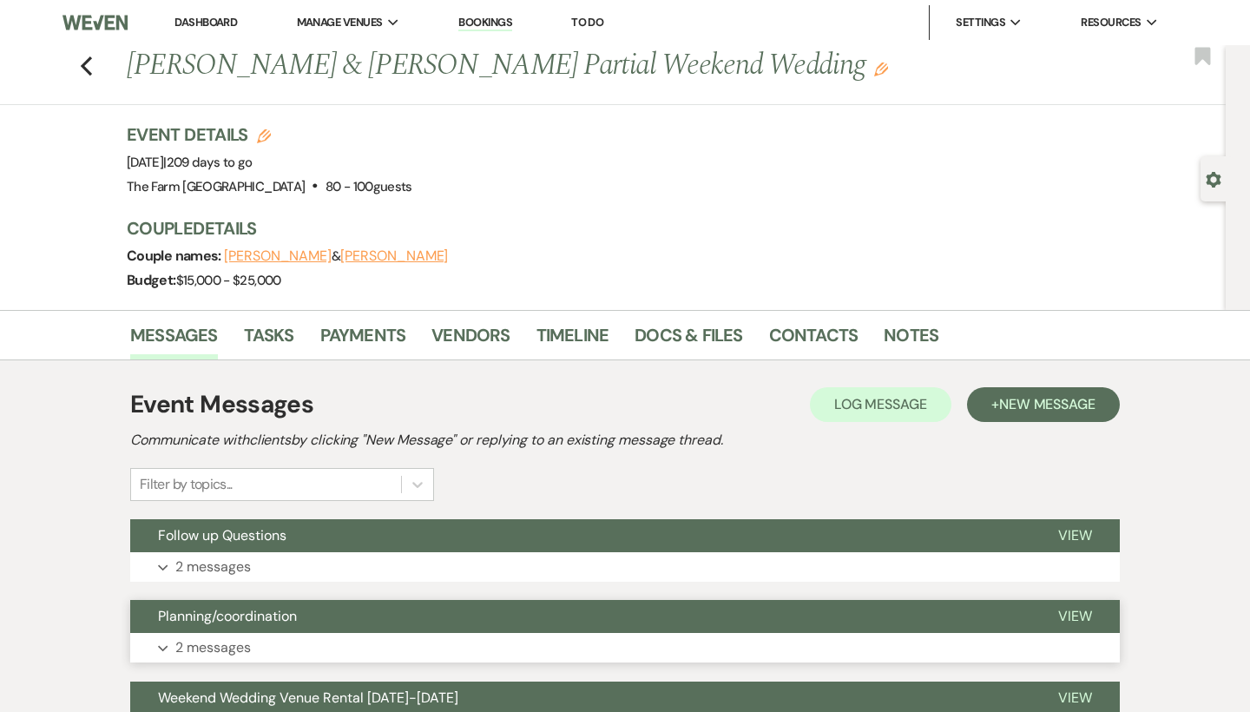
click at [214, 641] on p "2 messages" at bounding box center [213, 647] width 76 height 23
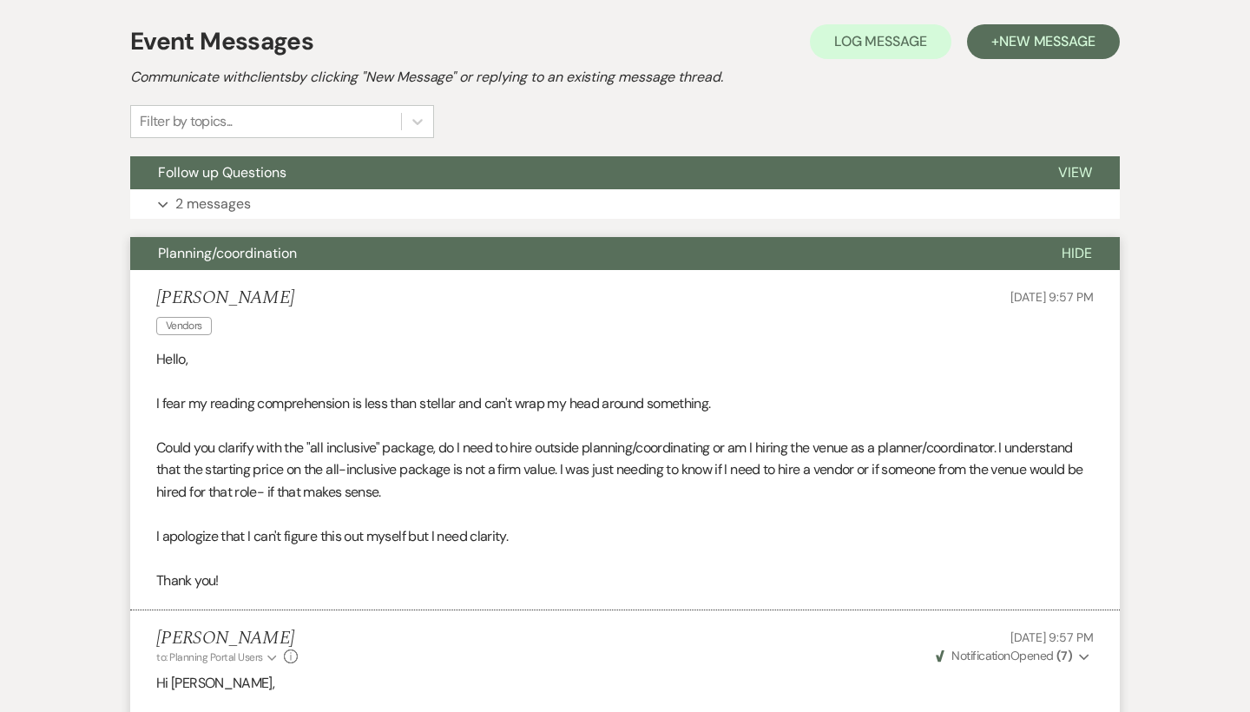
scroll to position [282, 0]
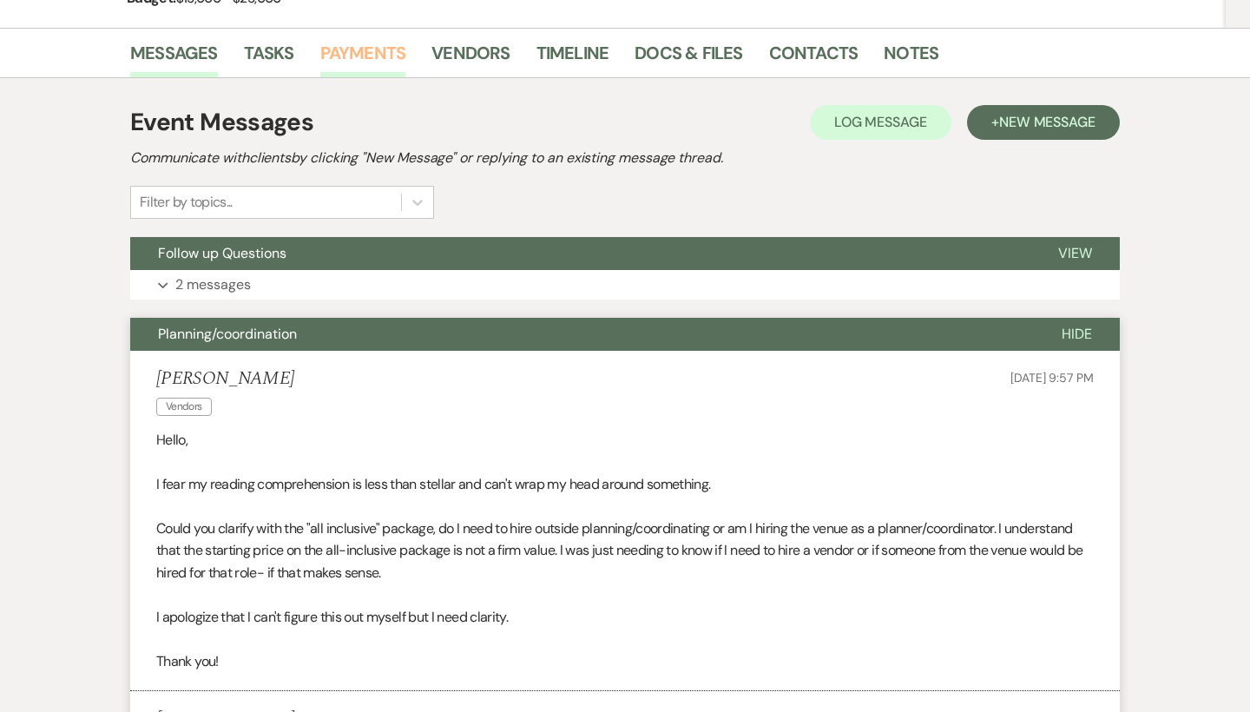
click at [387, 45] on link "Payments" at bounding box center [363, 58] width 86 height 38
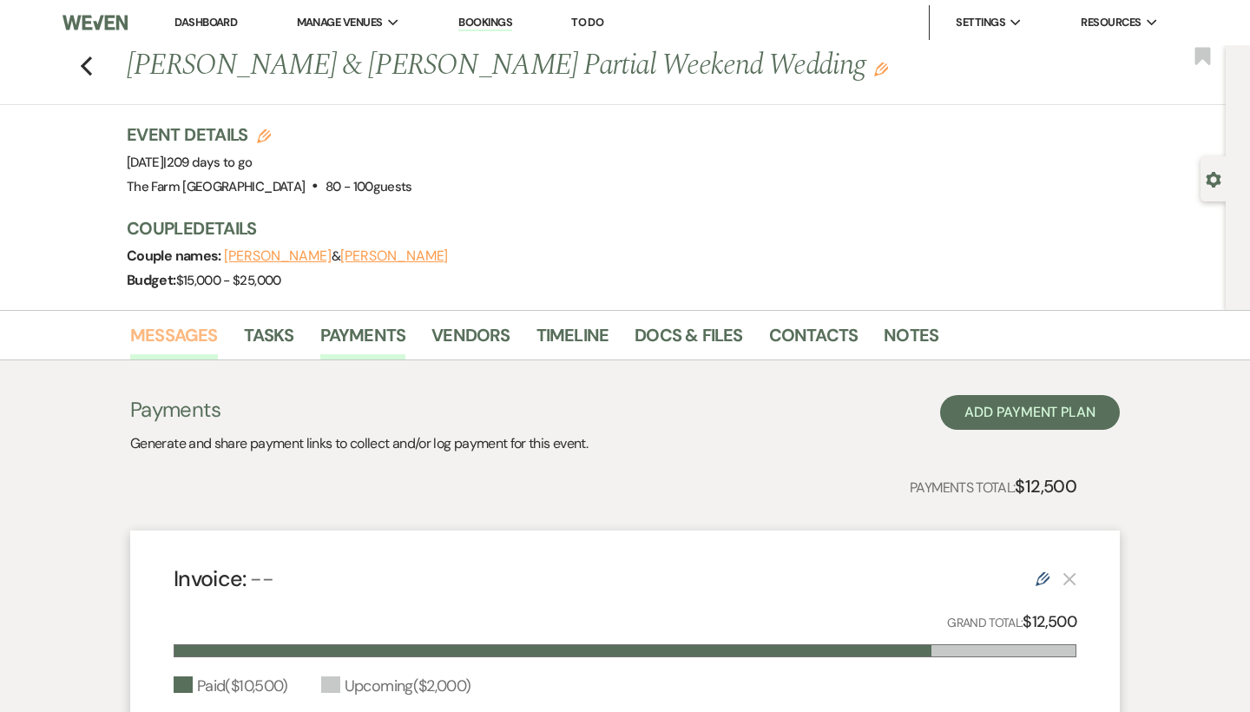
click at [193, 339] on link "Messages" at bounding box center [174, 340] width 88 height 38
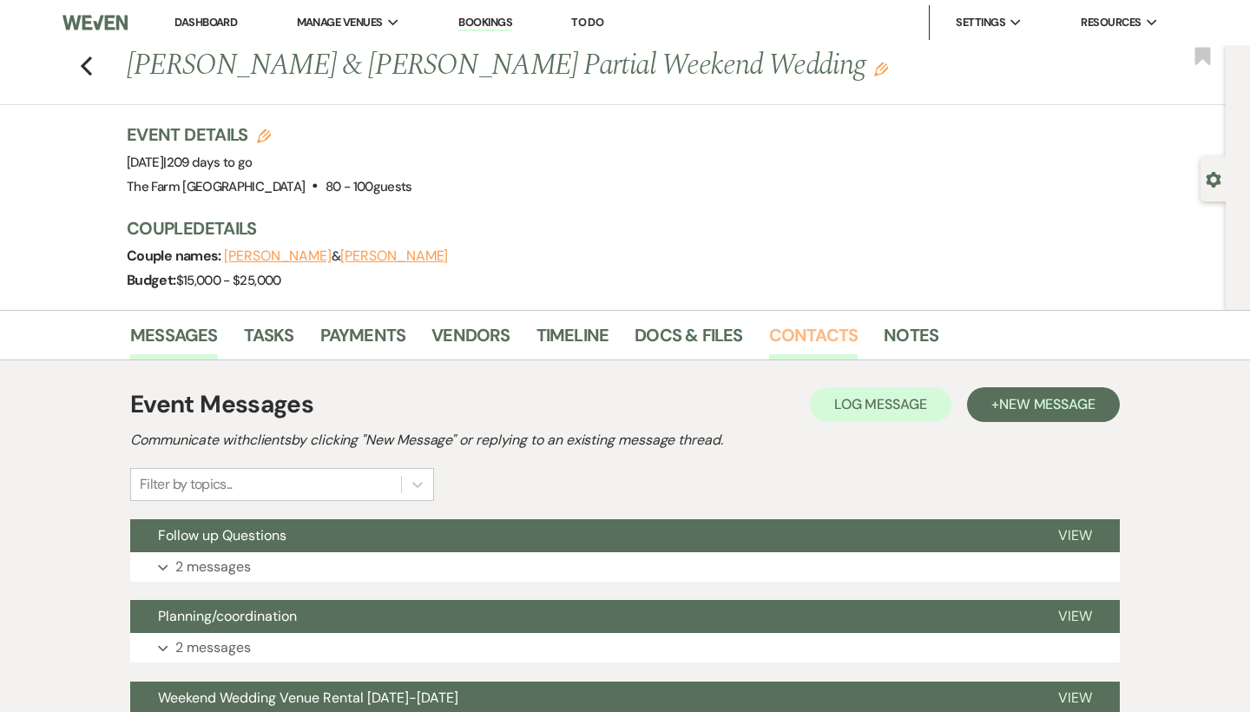
click at [817, 335] on link "Contacts" at bounding box center [813, 340] width 89 height 38
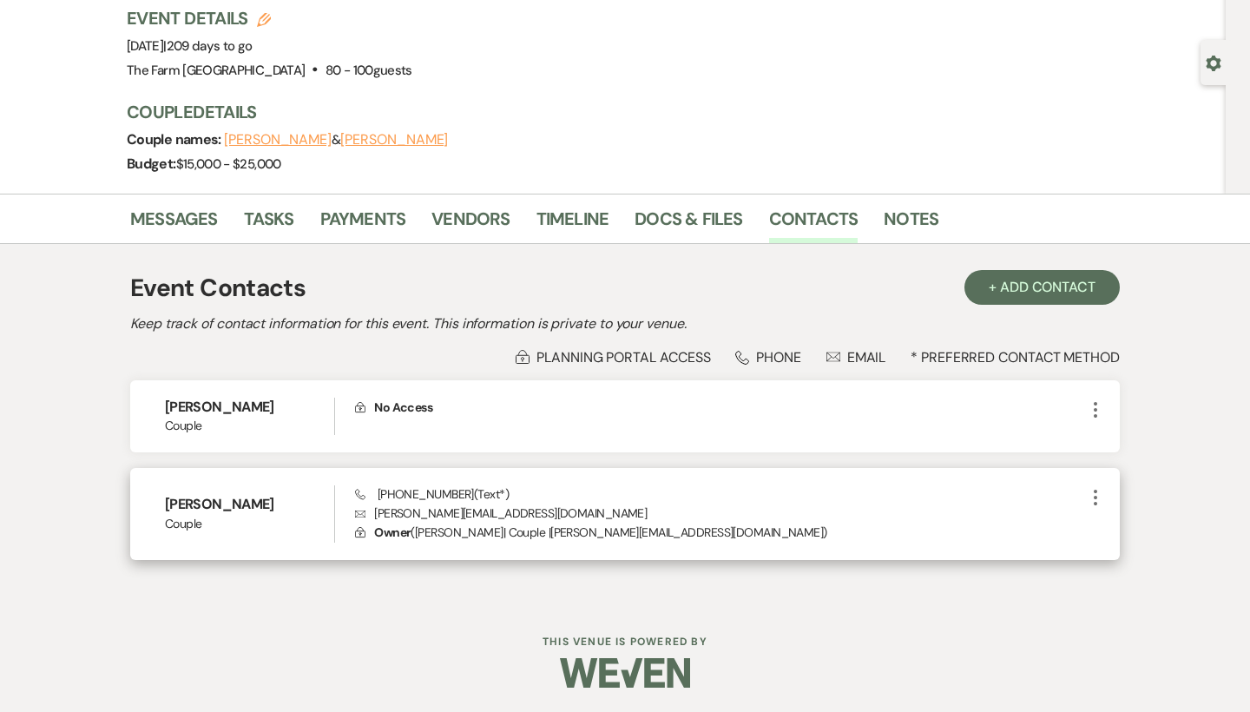
scroll to position [115, 0]
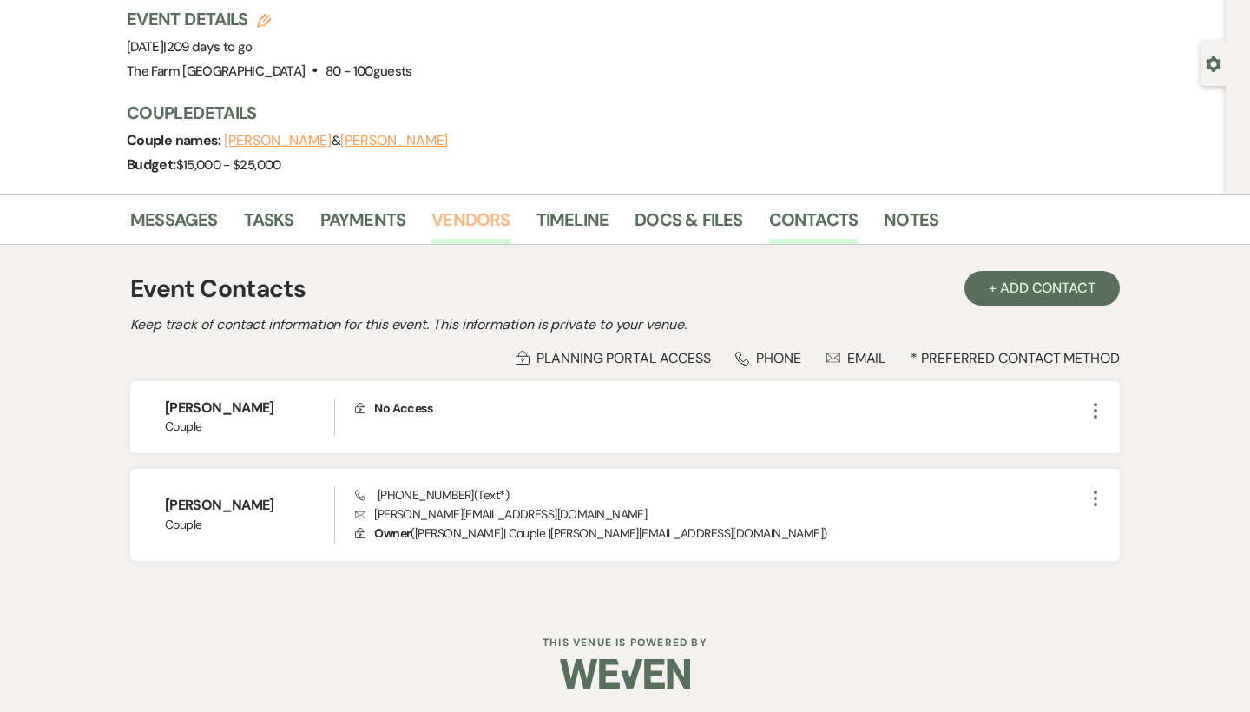
click at [455, 220] on link "Vendors" at bounding box center [470, 225] width 78 height 38
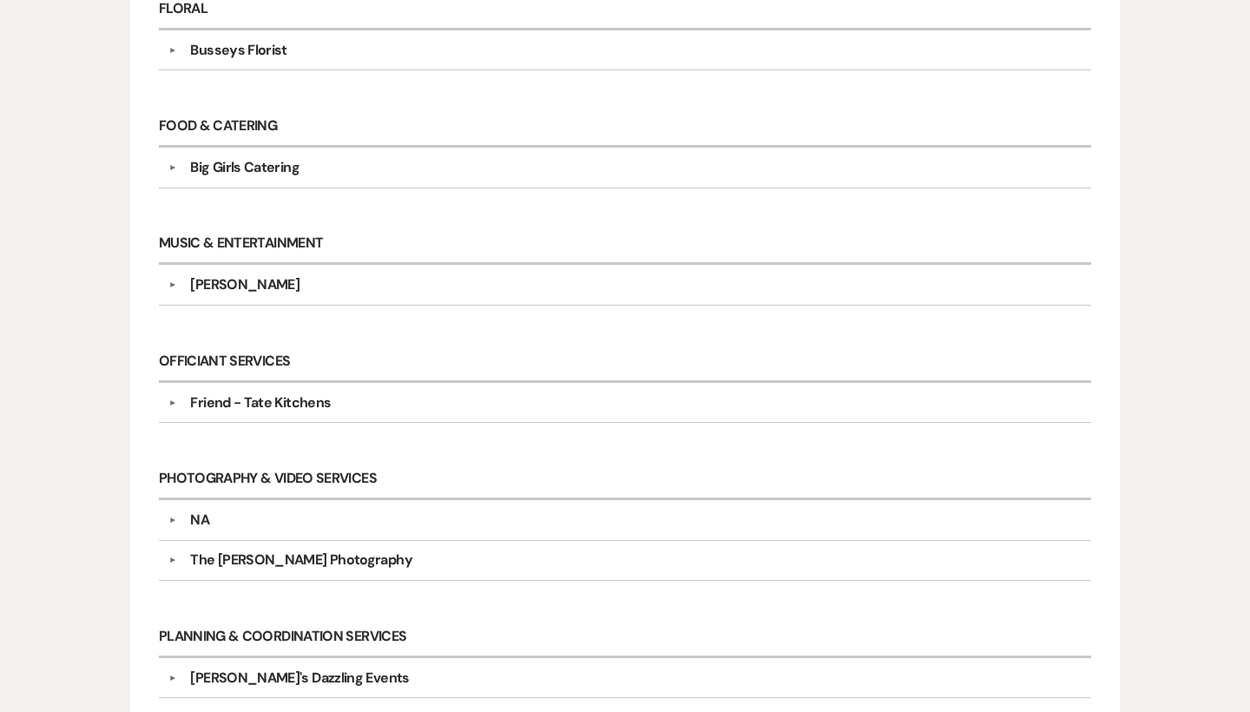
scroll to position [989, 0]
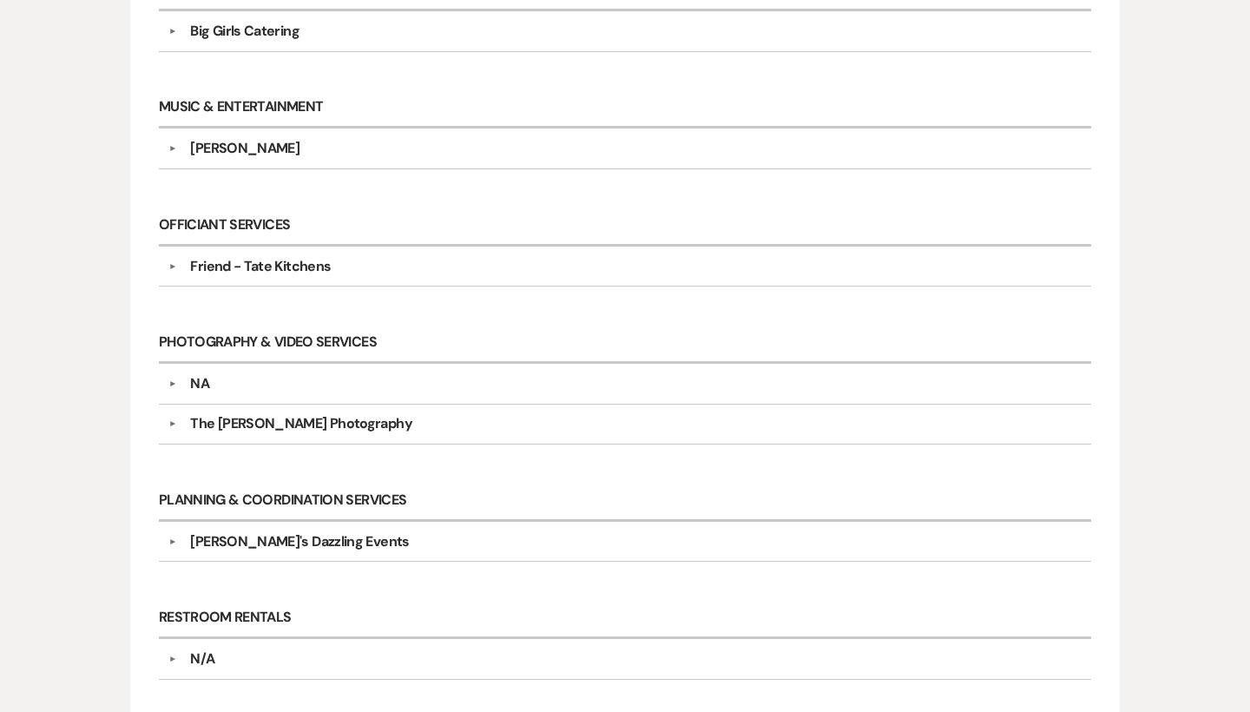
click at [174, 537] on button "▼" at bounding box center [171, 541] width 21 height 9
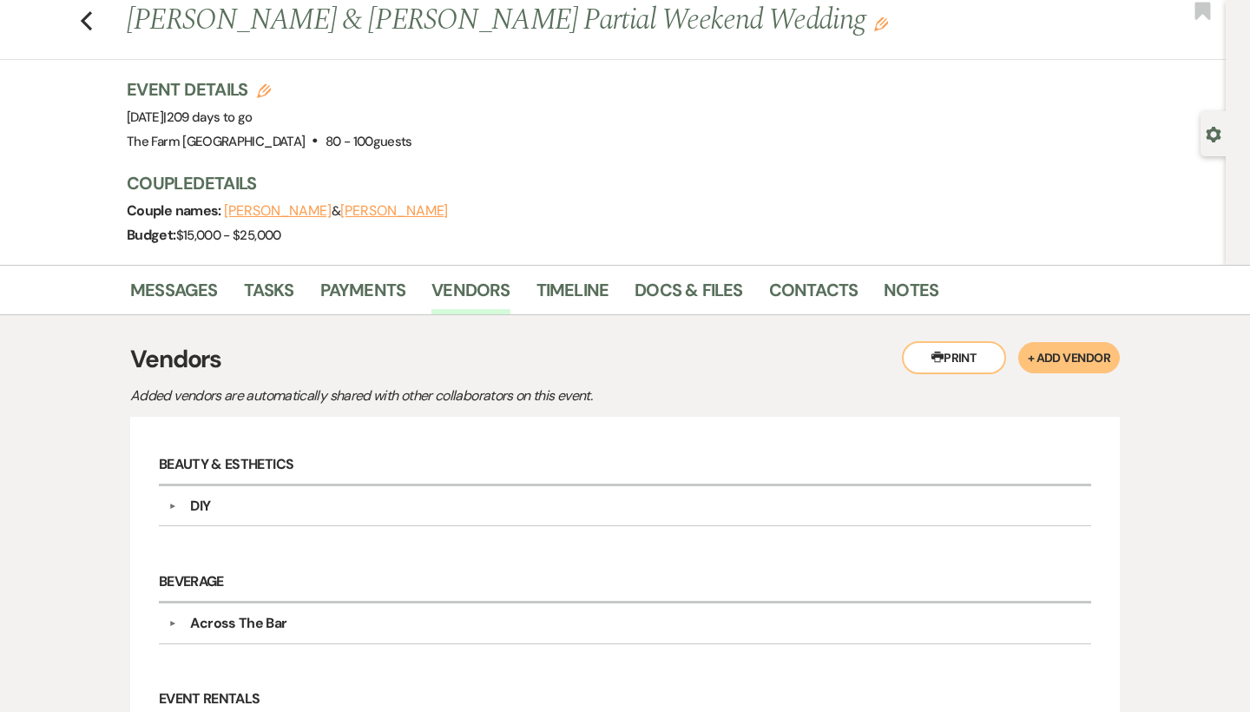
scroll to position [11, 0]
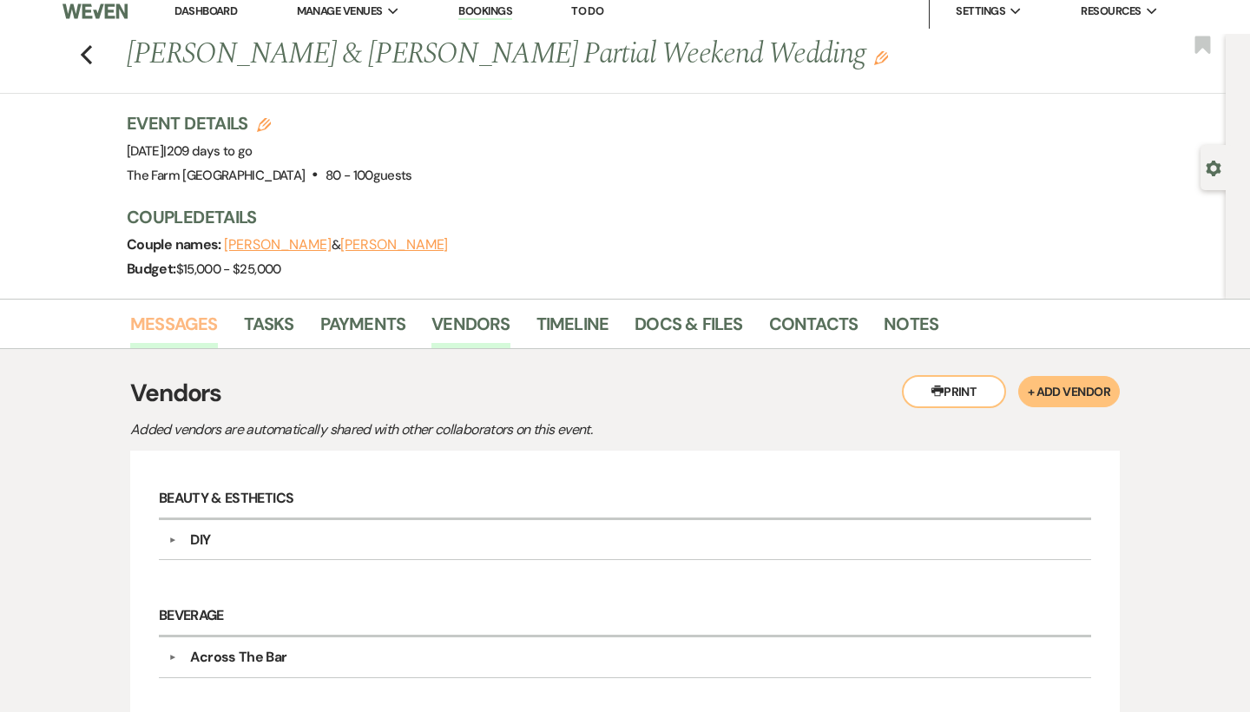
click at [192, 313] on link "Messages" at bounding box center [174, 329] width 88 height 38
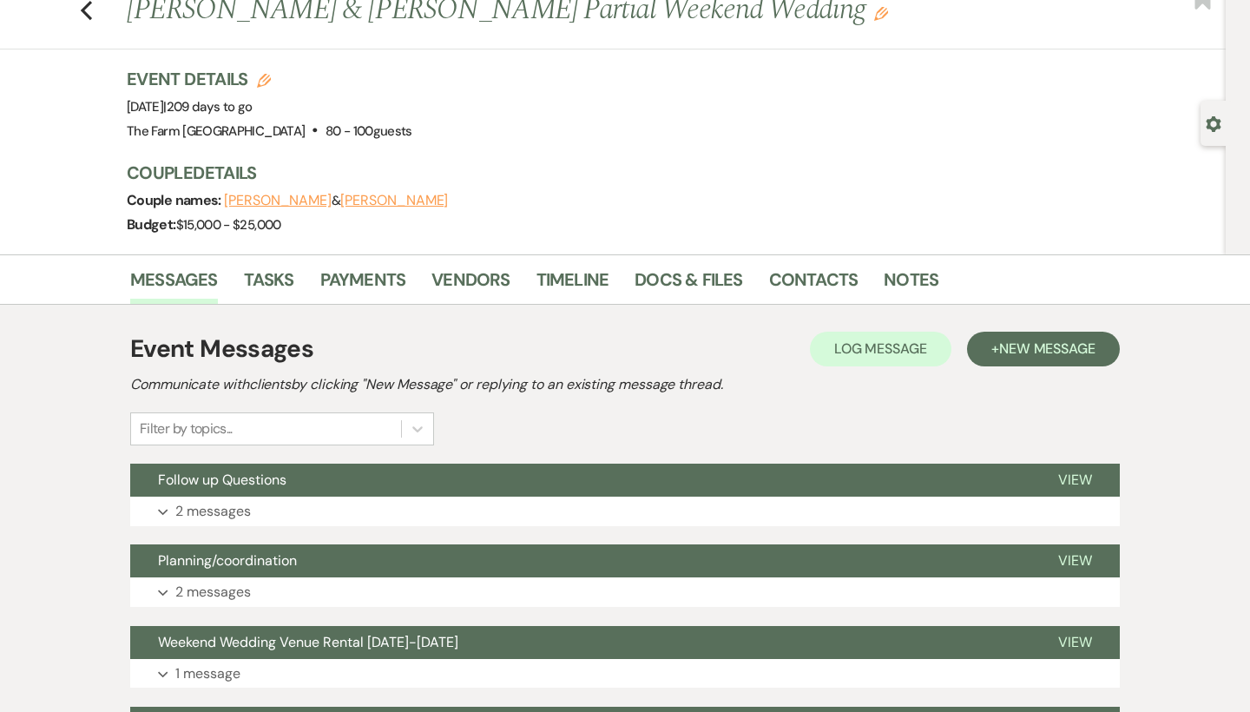
scroll to position [56, 0]
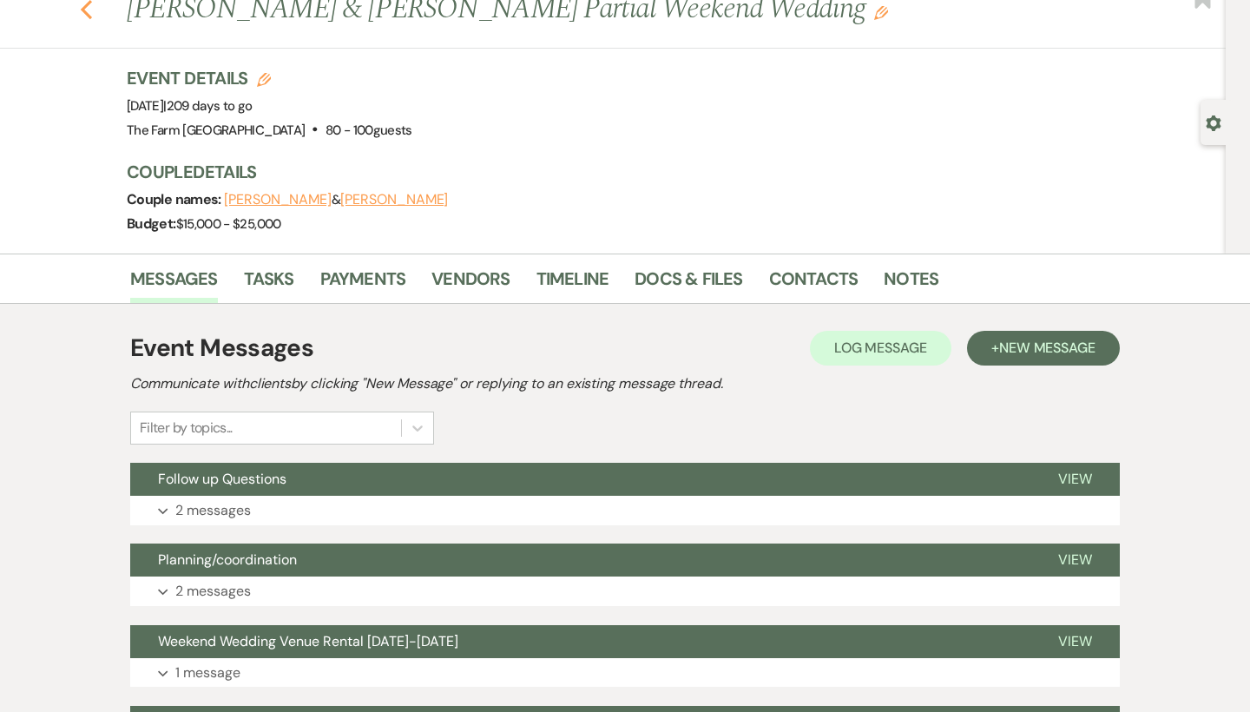
click at [89, 14] on icon "Previous" at bounding box center [86, 9] width 13 height 21
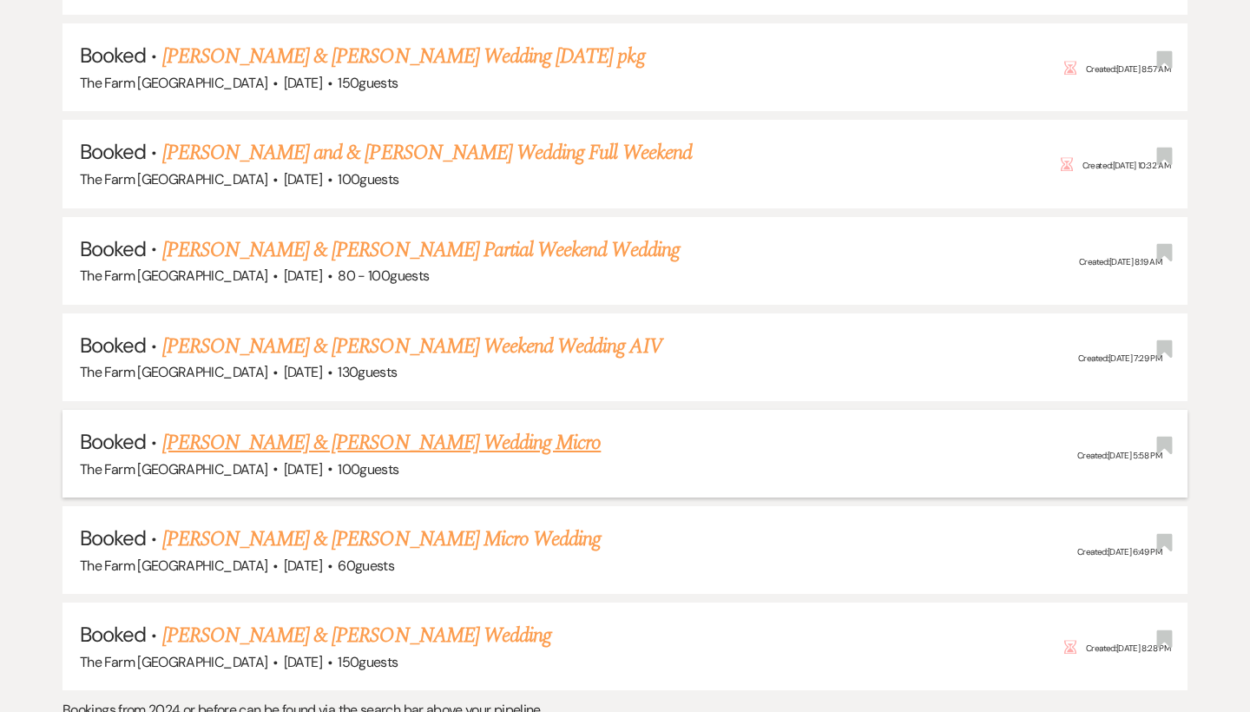
scroll to position [2885, 0]
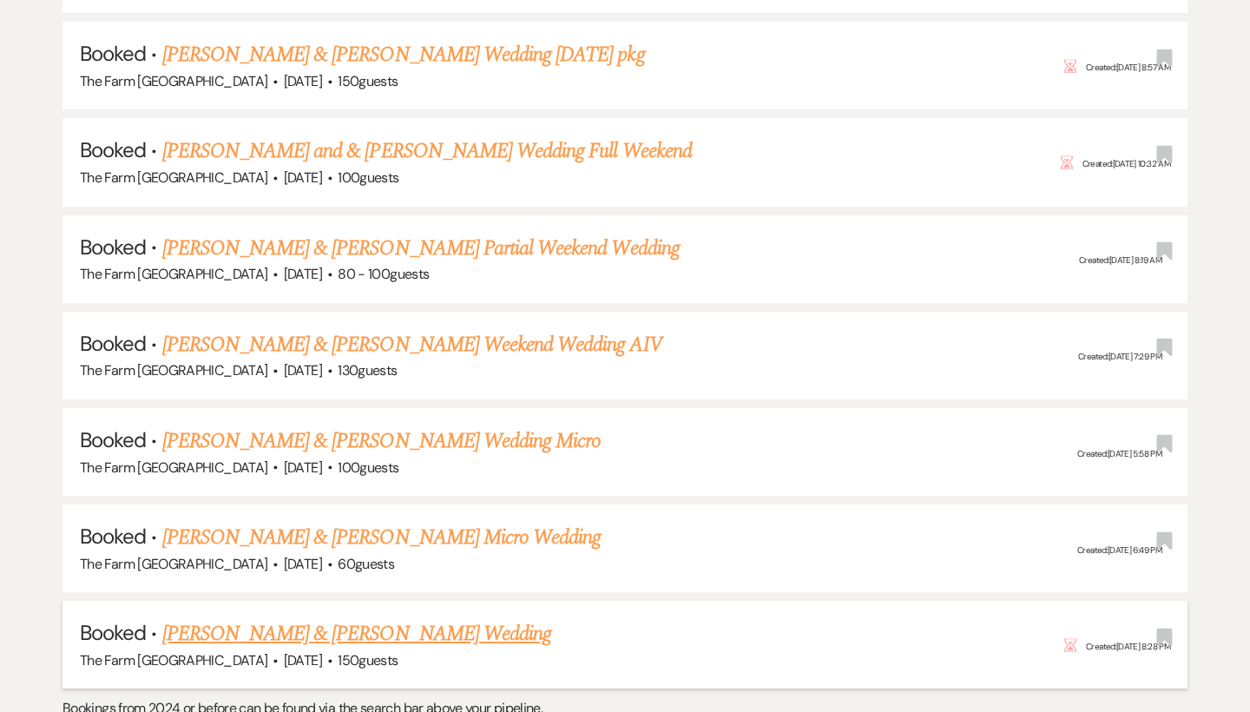
click at [474, 618] on link "[PERSON_NAME] & [PERSON_NAME] Wedding" at bounding box center [356, 633] width 389 height 31
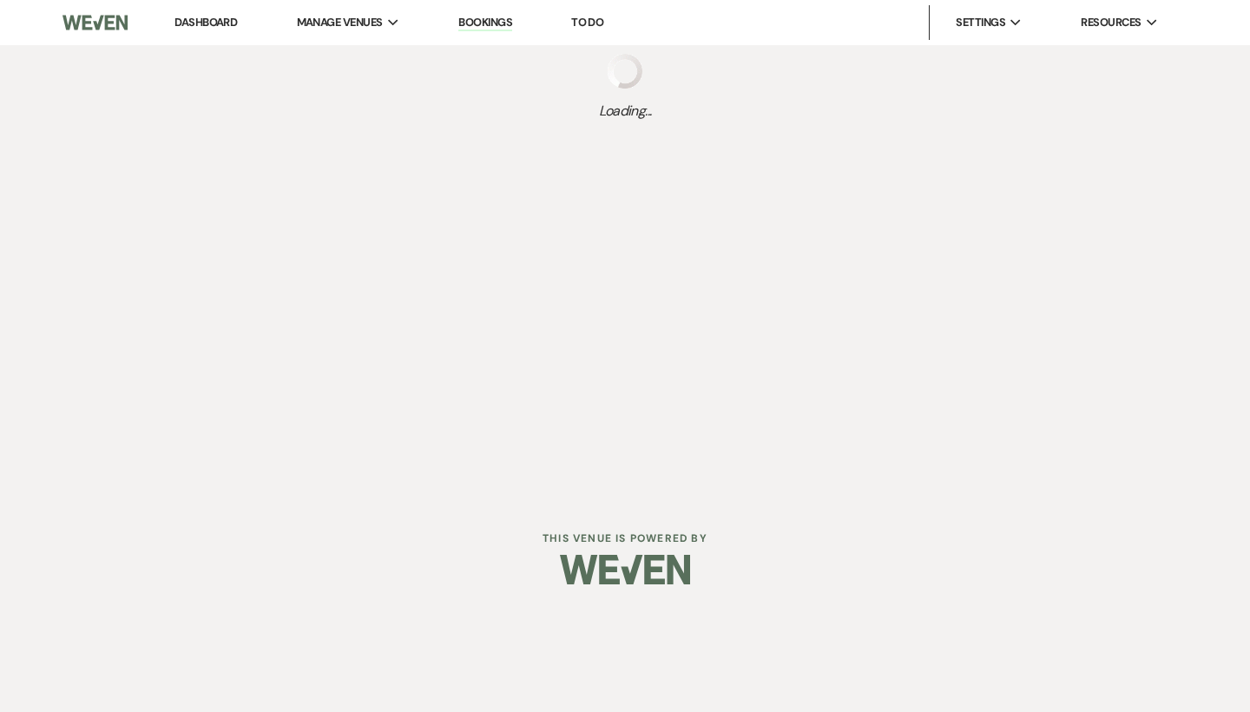
select select "5"
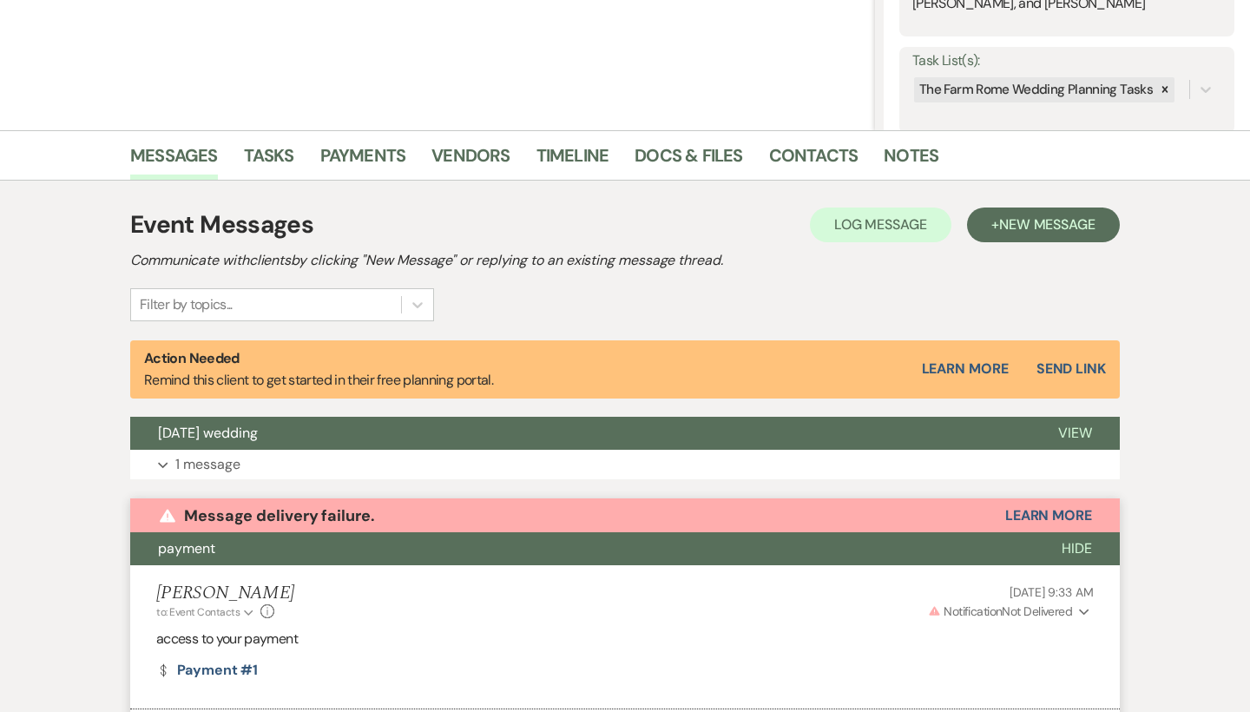
scroll to position [271, 0]
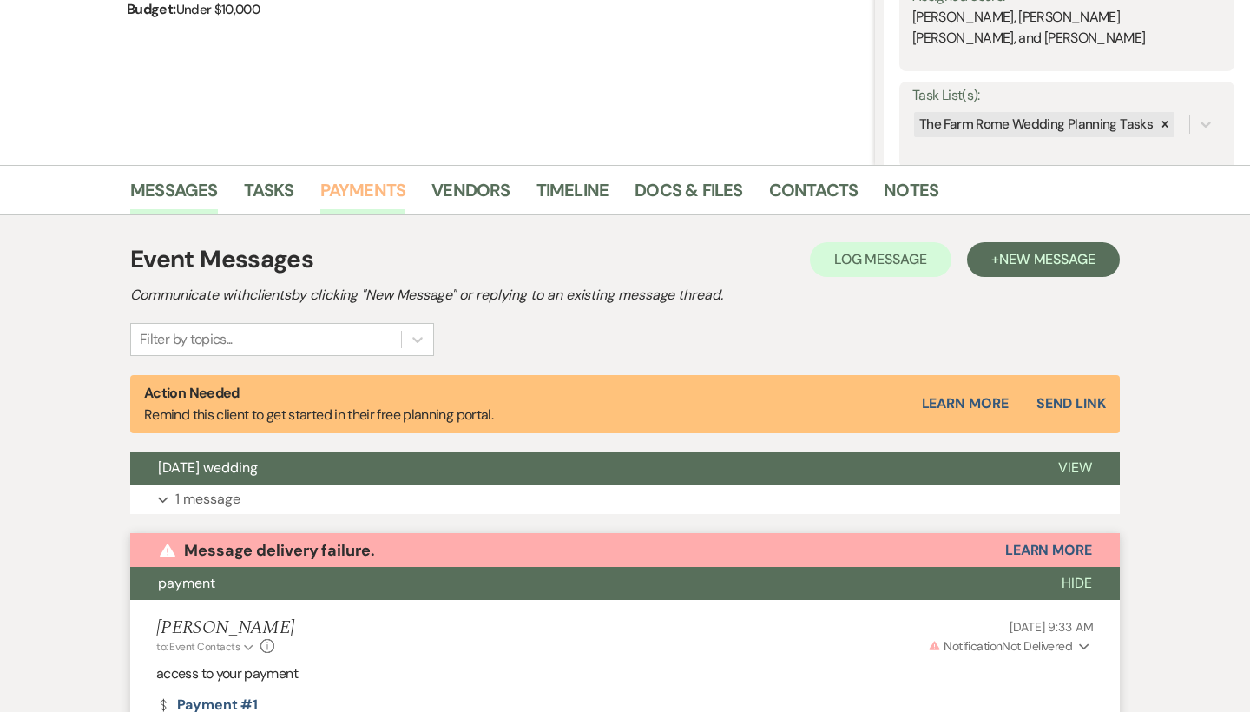
click at [386, 194] on link "Payments" at bounding box center [363, 195] width 86 height 38
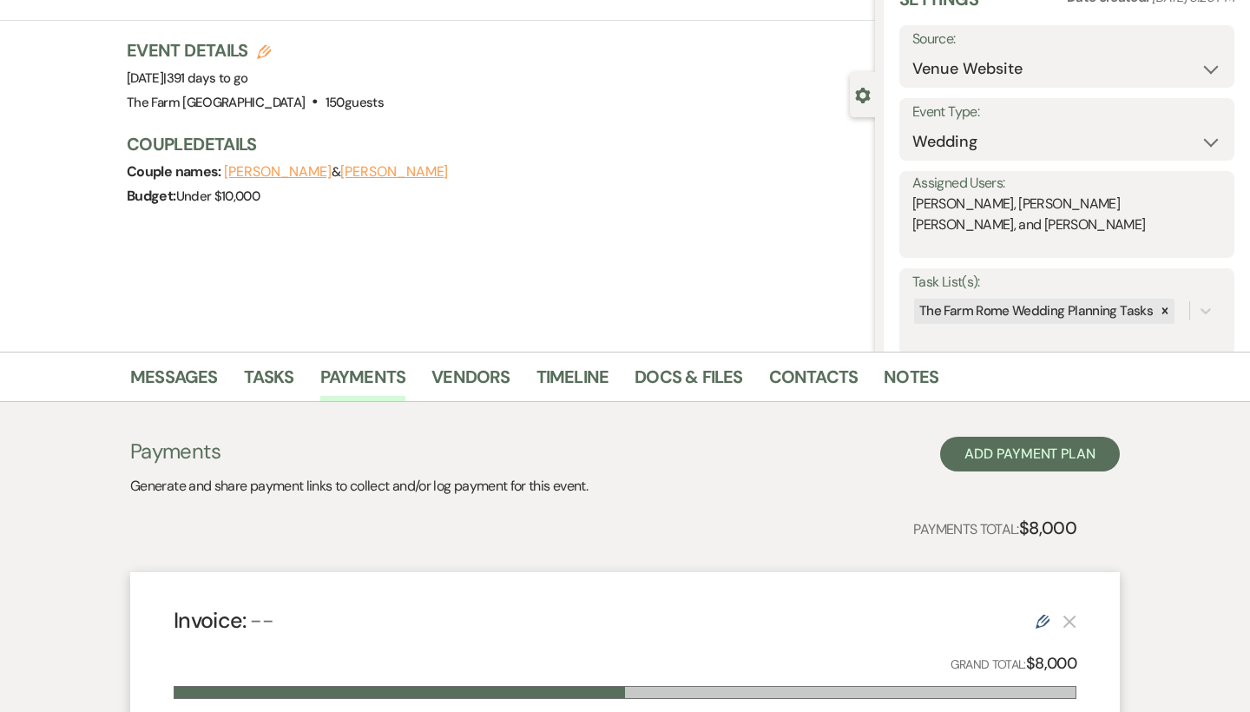
scroll to position [70, 0]
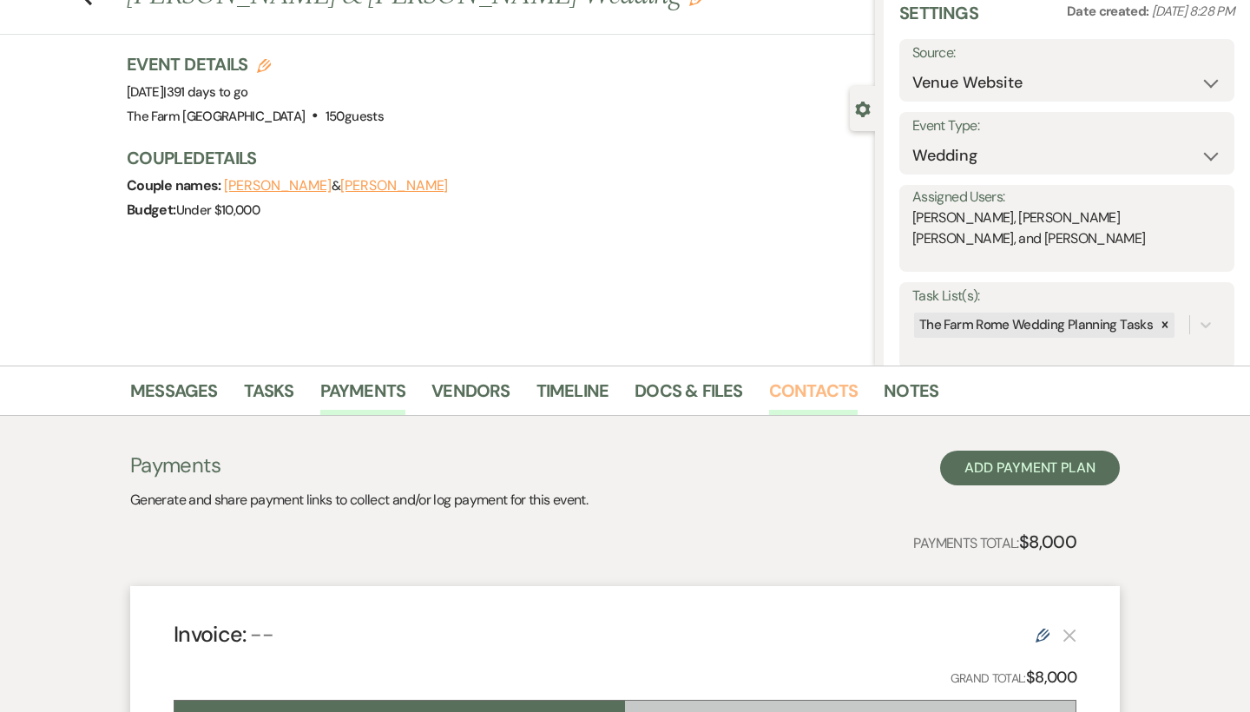
click at [804, 395] on link "Contacts" at bounding box center [813, 396] width 89 height 38
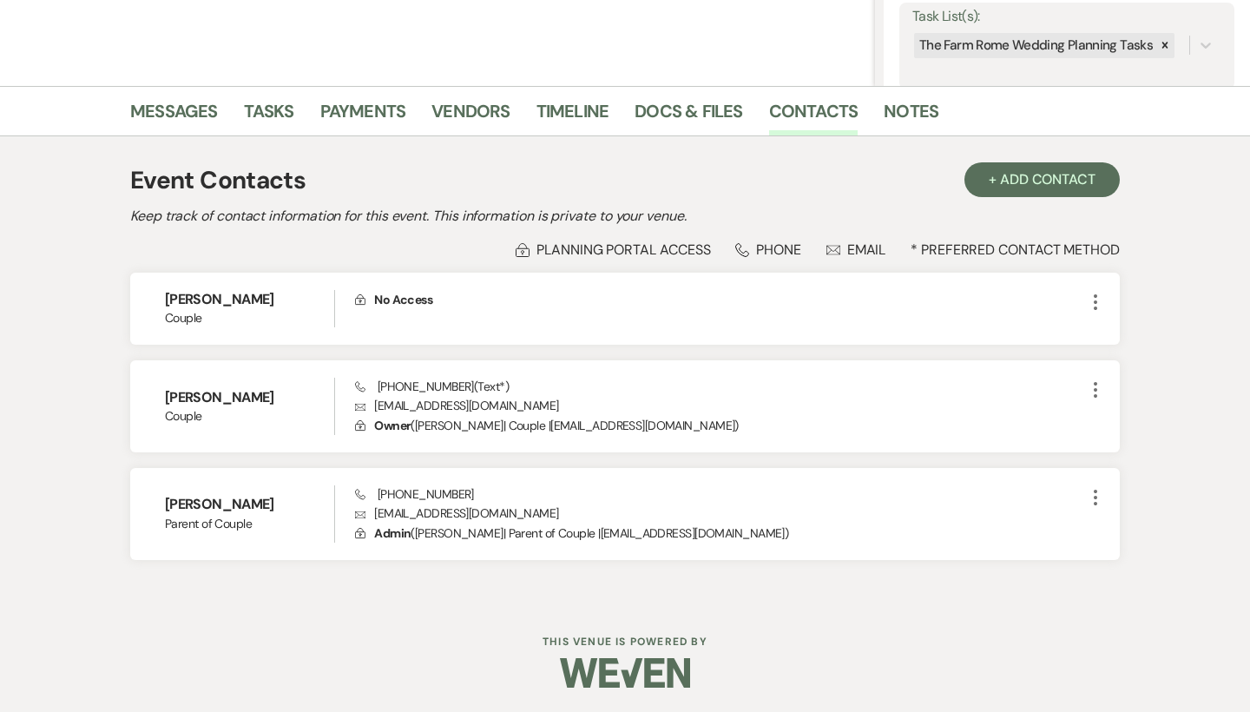
scroll to position [349, 0]
click at [456, 114] on link "Vendors" at bounding box center [470, 117] width 78 height 38
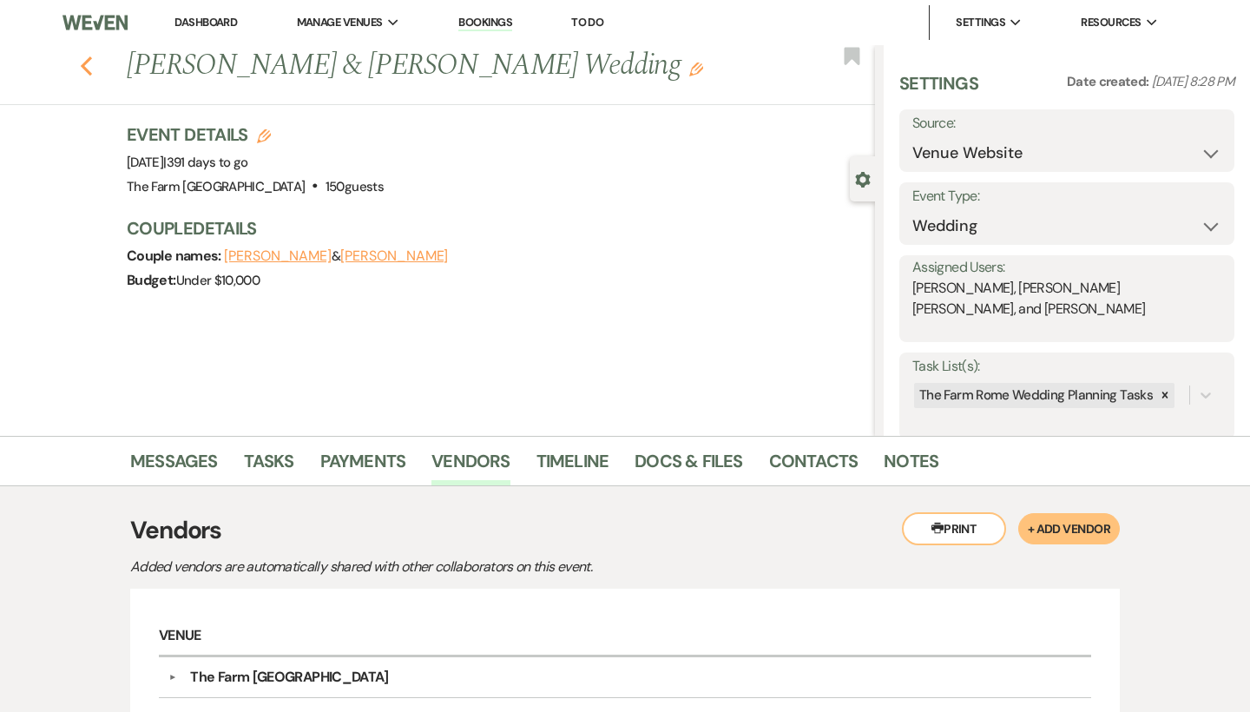
click at [88, 69] on use "button" at bounding box center [86, 65] width 11 height 19
